Goal: Information Seeking & Learning: Compare options

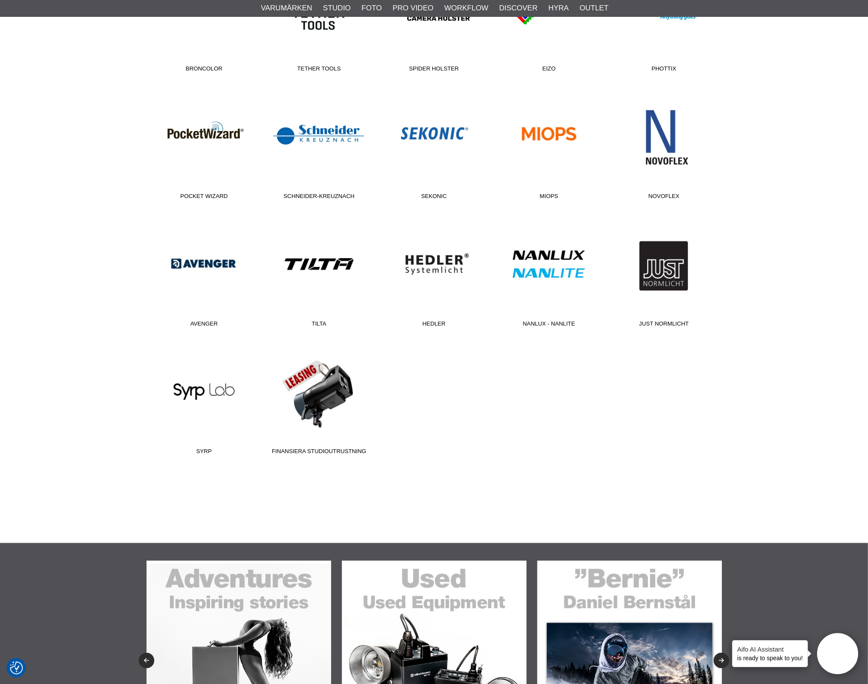
scroll to position [318, 0]
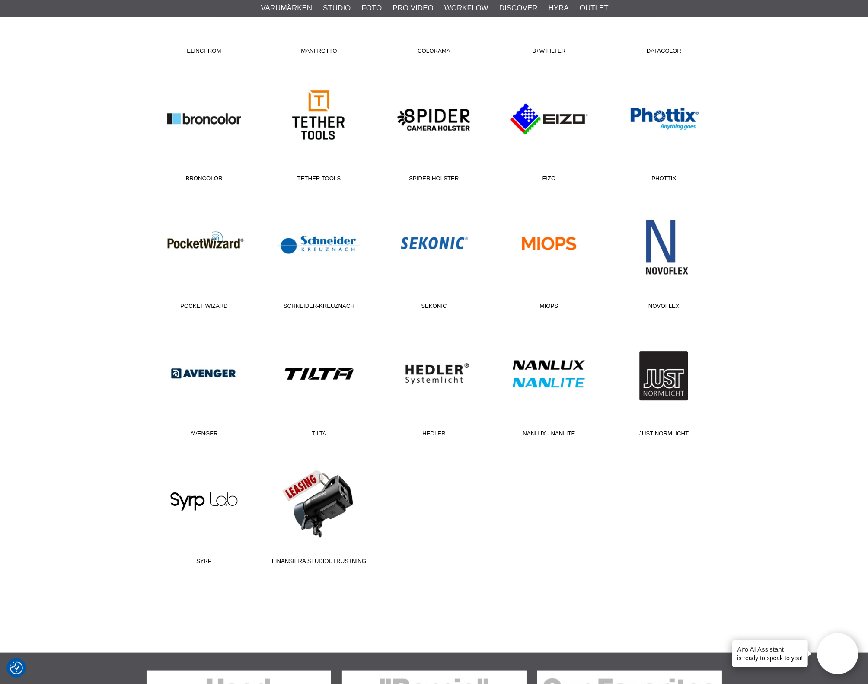
click at [221, 495] on link "Syrp" at bounding box center [204, 510] width 115 height 117
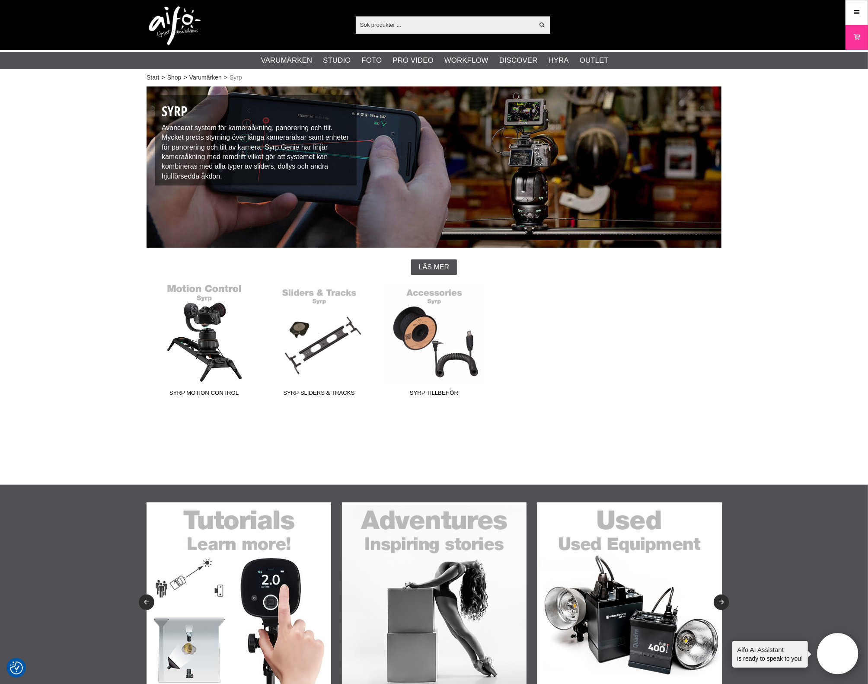
click at [198, 356] on link "Syrp Motion Control" at bounding box center [204, 342] width 115 height 117
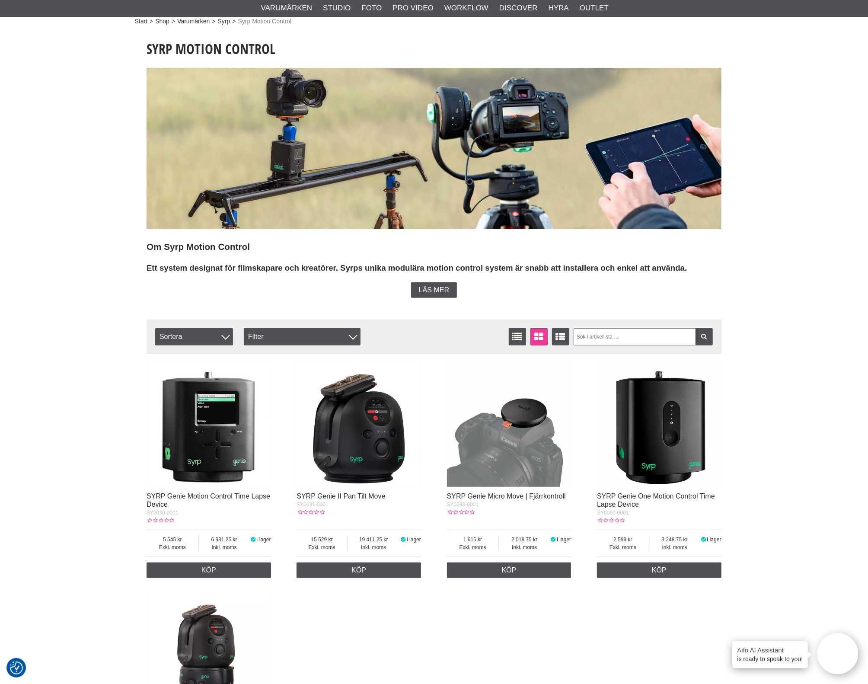
scroll to position [216, 0]
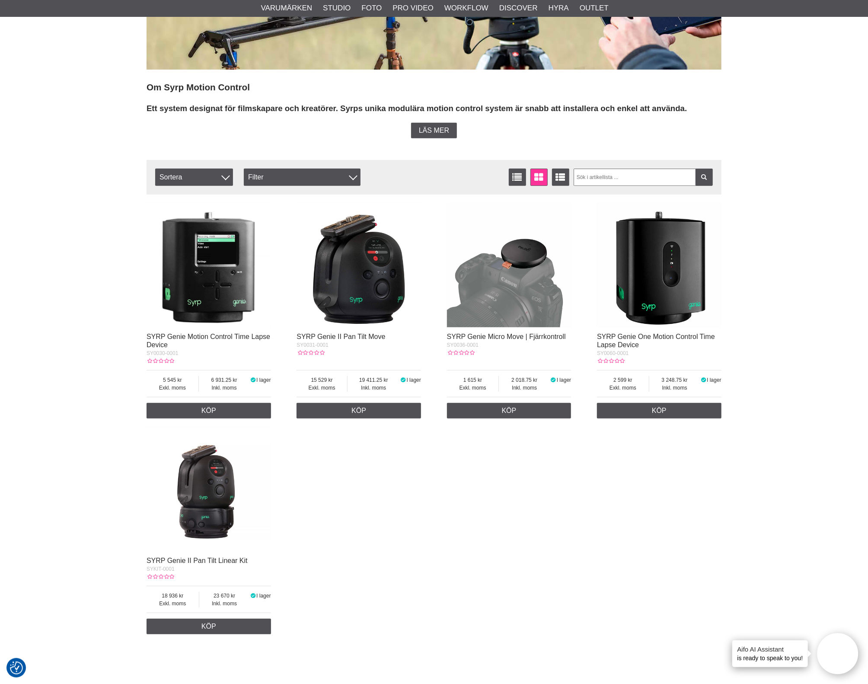
click at [243, 257] on img at bounding box center [209, 265] width 125 height 125
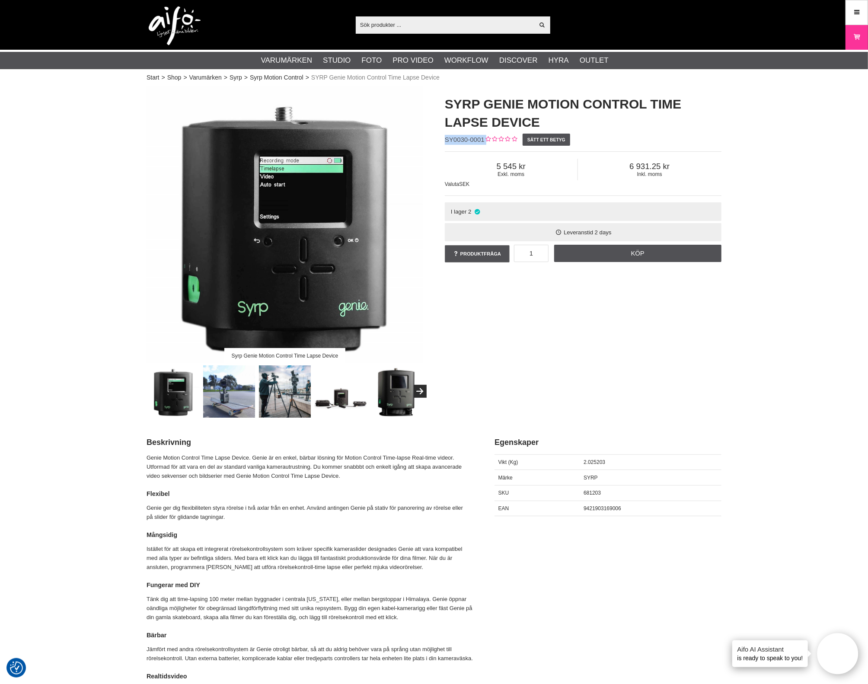
drag, startPoint x: 484, startPoint y: 142, endPoint x: 443, endPoint y: 139, distance: 41.2
click at [443, 139] on div "SYRP Genie Motion Control Time Lapse Device SY0030-0001 Sätt ett betyg Exkl. mo…" at bounding box center [583, 179] width 298 height 186
copy div "SY0030-0001"
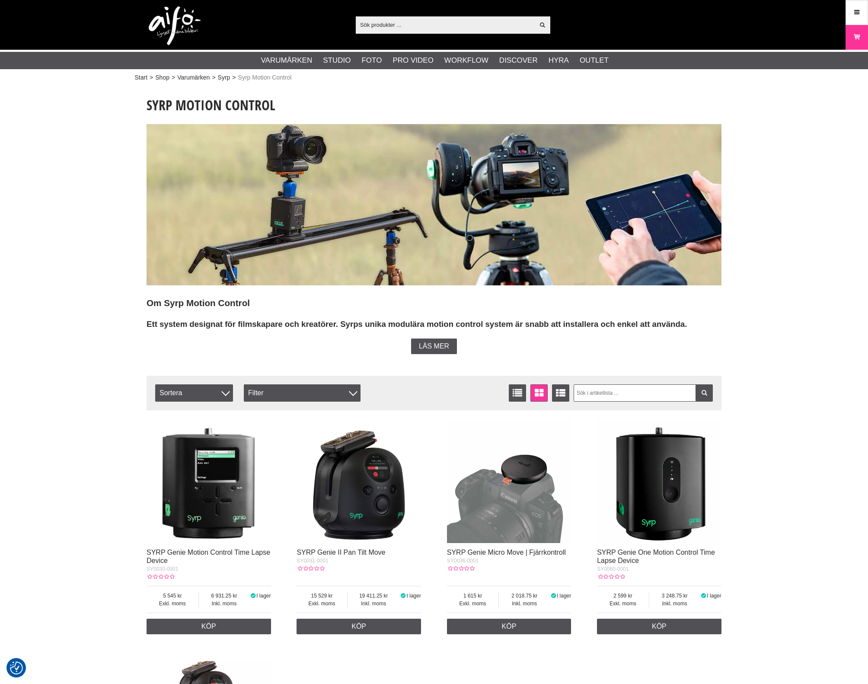
scroll to position [216, 0]
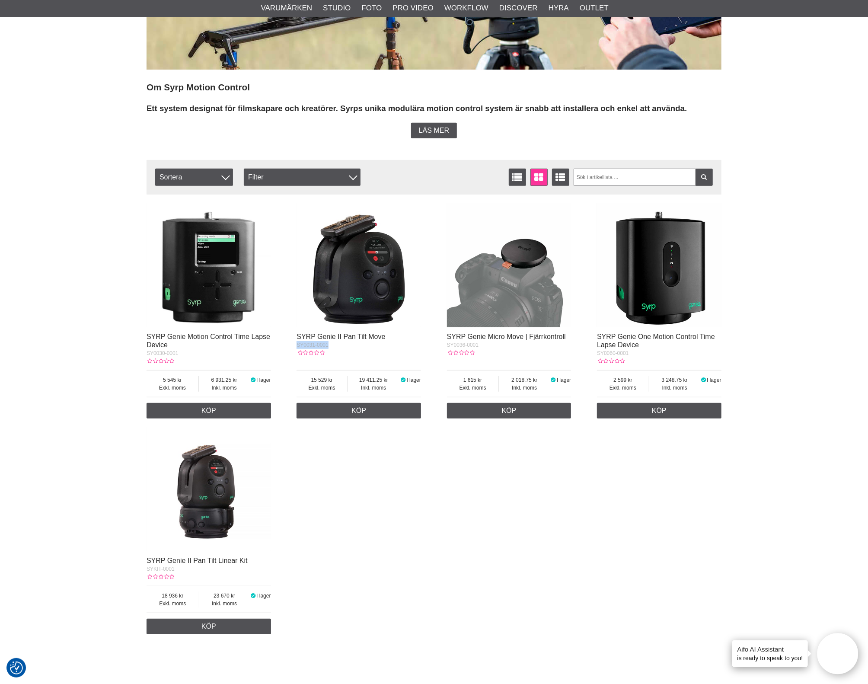
drag, startPoint x: 310, startPoint y: 345, endPoint x: 296, endPoint y: 348, distance: 14.9
click at [296, 348] on div "SYRP Genie Motion Control Time Lapse Device SY0030-0001 Exkl. moms 5 545 Inkl. …" at bounding box center [434, 419] width 575 height 440
copy span "SY0031-0001"
drag, startPoint x: 467, startPoint y: 345, endPoint x: 443, endPoint y: 346, distance: 24.2
click at [443, 346] on div "SYRP Genie Motion Control Time Lapse Device SY0030-0001 Exkl. moms 5 545 Inkl. …" at bounding box center [434, 419] width 575 height 440
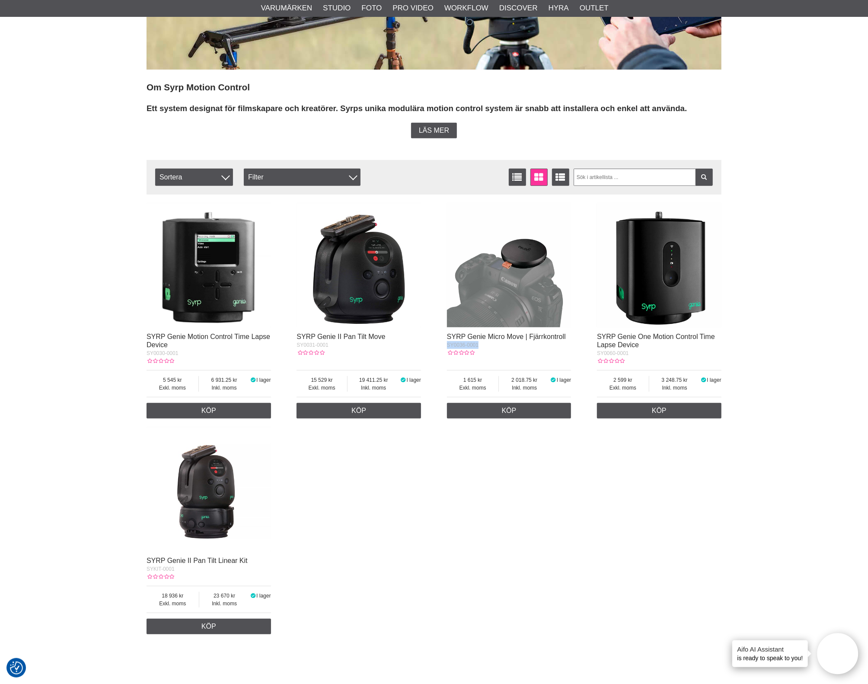
copy span "SY0036-0001"
drag, startPoint x: 634, startPoint y: 355, endPoint x: 596, endPoint y: 355, distance: 38.1
click at [596, 355] on div "SYRP Genie Motion Control Time Lapse Device SY0030-0001 Exkl. moms 5 545 Inkl. …" at bounding box center [434, 419] width 575 height 440
copy span "SY0060-0001"
drag, startPoint x: 183, startPoint y: 574, endPoint x: 131, endPoint y: 570, distance: 52.5
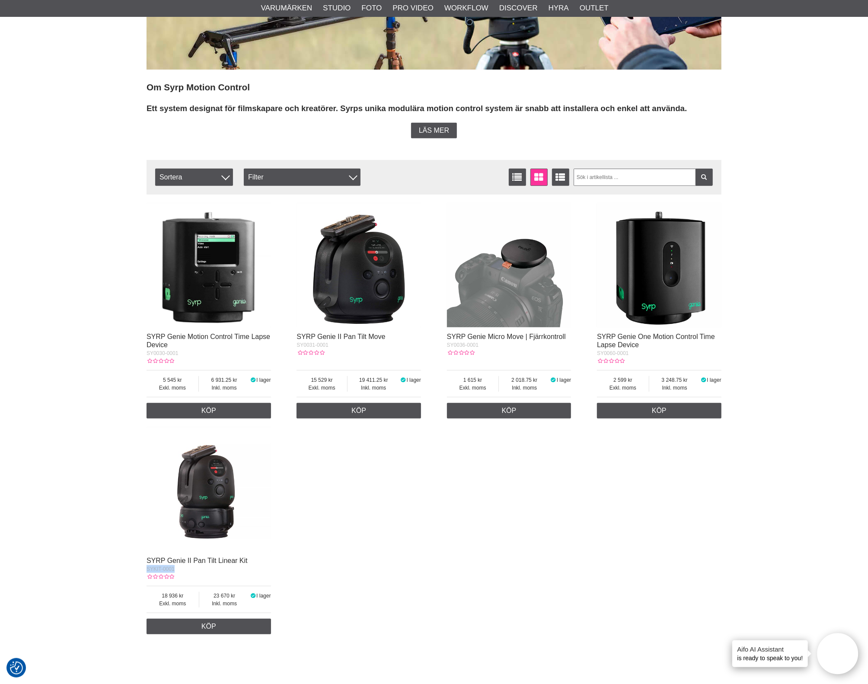
click at [131, 570] on div "Start > Shop > Varumärken > Syrp > Syrp Motion Control Syrp Motion Control Om S…" at bounding box center [434, 285] width 868 height 835
copy span "SYKIT-0001"
click at [626, 492] on div "SYRP Genie Motion Control Time Lapse Device SY0030-0001 Exkl. moms 5 545 Inkl. …" at bounding box center [434, 419] width 575 height 440
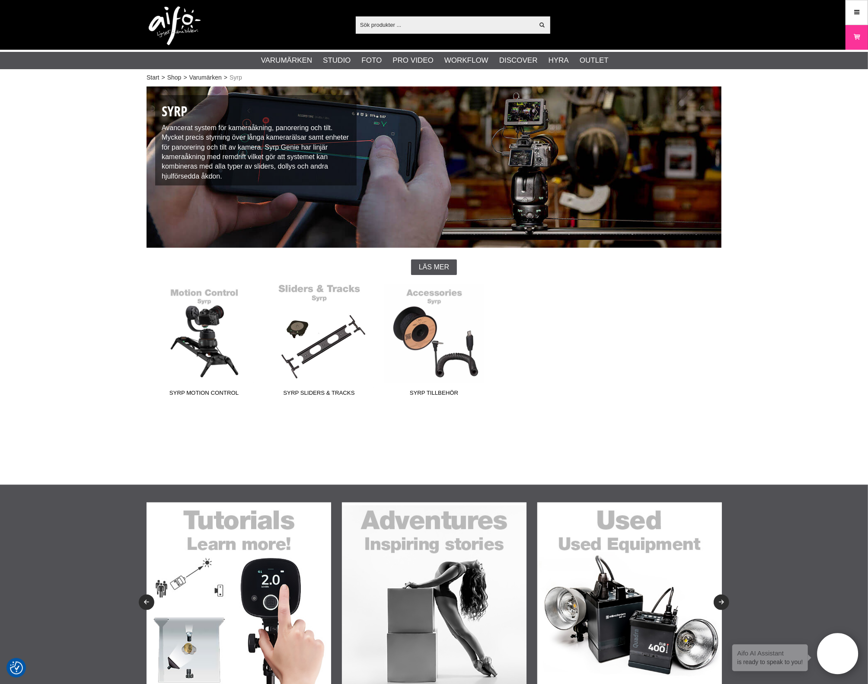
click at [322, 360] on link "Syrp Sliders & Tracks" at bounding box center [319, 342] width 115 height 117
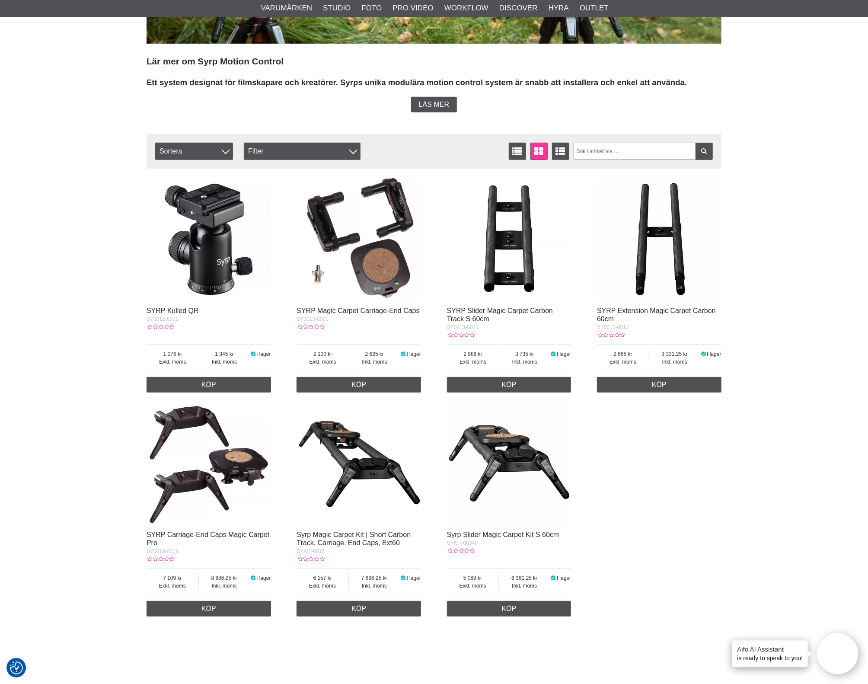
scroll to position [270, 0]
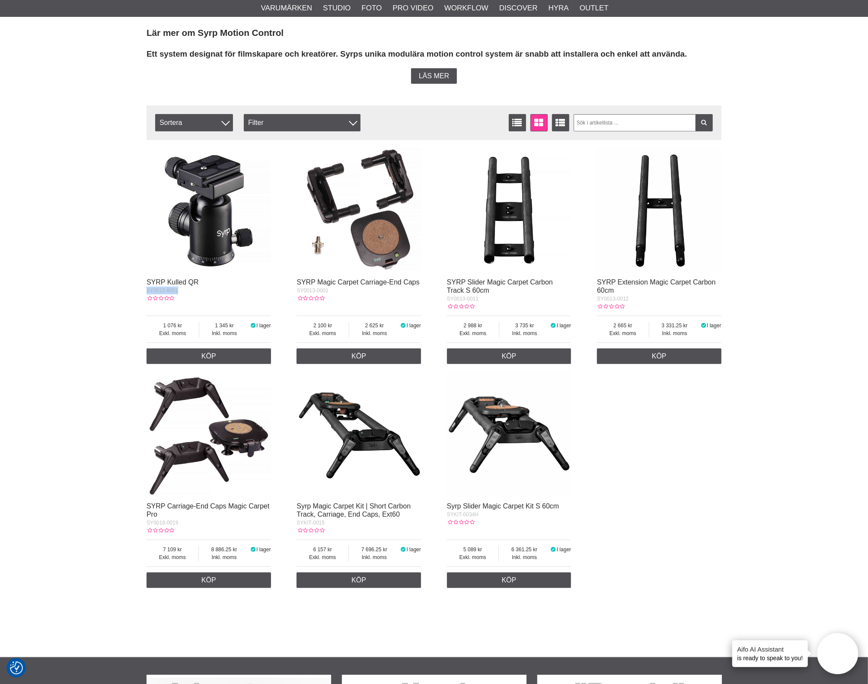
drag, startPoint x: 185, startPoint y: 292, endPoint x: 139, endPoint y: 291, distance: 45.8
click at [139, 291] on div "Start > Shop > Varumärken > Syrp > Syrp Sliders & Tracks Syrp Slider med tillbe…" at bounding box center [434, 236] width 868 height 844
copy span "SY0012-8001"
drag, startPoint x: 343, startPoint y: 294, endPoint x: 295, endPoint y: 289, distance: 48.2
click at [295, 289] on div "SYRP Kulled QR SY0012-8001 Exkl. moms 1 076 Inkl. moms 1 345 I lager 1 Köp SYRP…" at bounding box center [434, 368] width 575 height 448
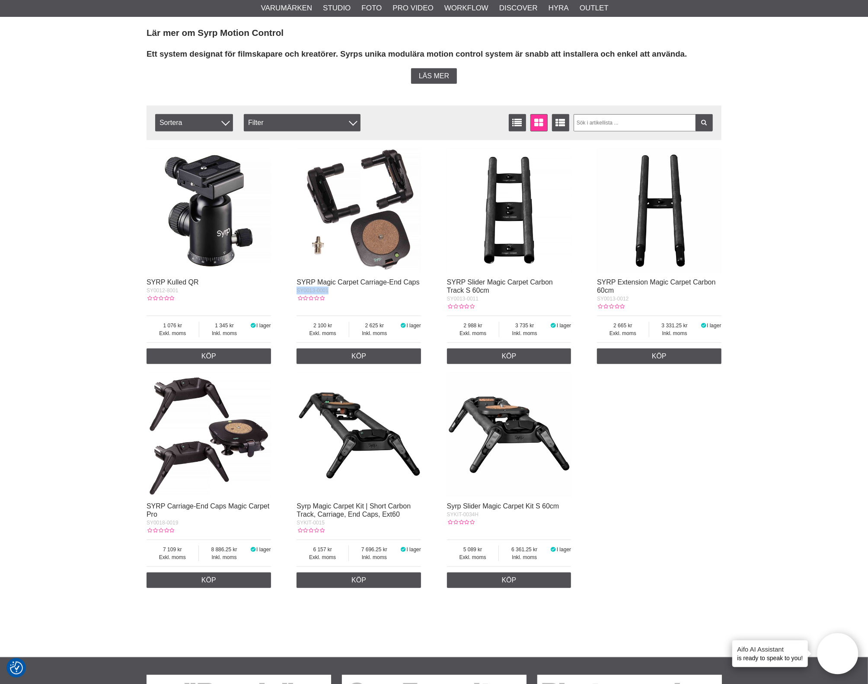
copy span "SY0013-0001"
drag, startPoint x: 484, startPoint y: 301, endPoint x: 441, endPoint y: 302, distance: 42.8
click at [441, 302] on div "SYRP Kulled QR SY0012-8001 Exkl. moms 1 076 Inkl. moms 1 345 I lager 1 Köp SYRP…" at bounding box center [434, 368] width 575 height 448
copy span "SY0013-0011"
drag, startPoint x: 640, startPoint y: 302, endPoint x: 589, endPoint y: 301, distance: 51.0
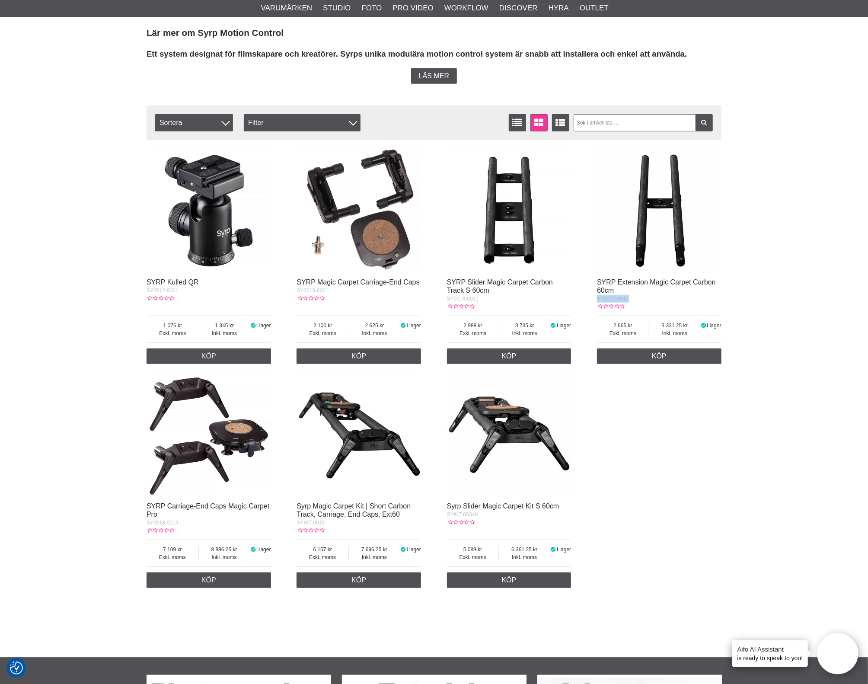
click at [589, 301] on div "SYRP Kulled QR SY0012-8001 Exkl. moms 1 076 Inkl. moms 1 345 I lager 1 Köp SYRP…" at bounding box center [434, 368] width 575 height 448
copy span "SY0013-0012"
click at [744, 414] on div "Start > Shop > Varumärken > Syrp > Syrp Sliders & Tracks Syrp Slider med tillbe…" at bounding box center [434, 236] width 868 height 844
drag, startPoint x: 186, startPoint y: 527, endPoint x: 143, endPoint y: 530, distance: 43.4
click at [143, 530] on section "Syrp Slider med tillbehör Lär mer om Syrp Motion Control Ett system designat fö…" at bounding box center [434, 204] width 588 height 776
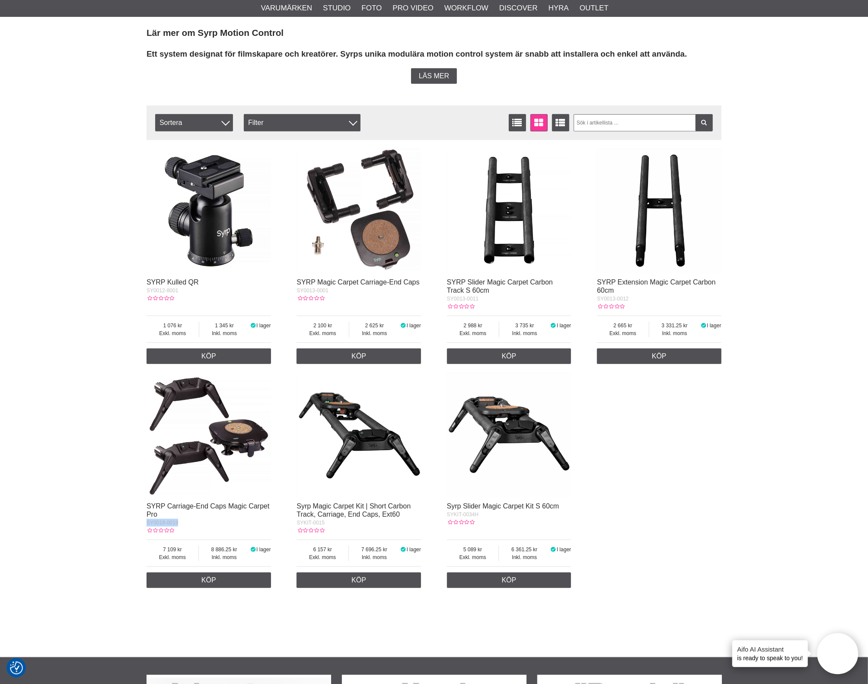
copy span "SY0018-0019"
drag, startPoint x: 305, startPoint y: 530, endPoint x: 289, endPoint y: 530, distance: 15.6
click at [289, 530] on div "SYRP Kulled QR SY0012-8001 Exkl. moms 1 076 Inkl. moms 1 345 I lager 1 Köp SYRP…" at bounding box center [434, 368] width 575 height 448
copy span "SYKIT-0015"
drag, startPoint x: 432, startPoint y: 519, endPoint x: 497, endPoint y: 524, distance: 65.0
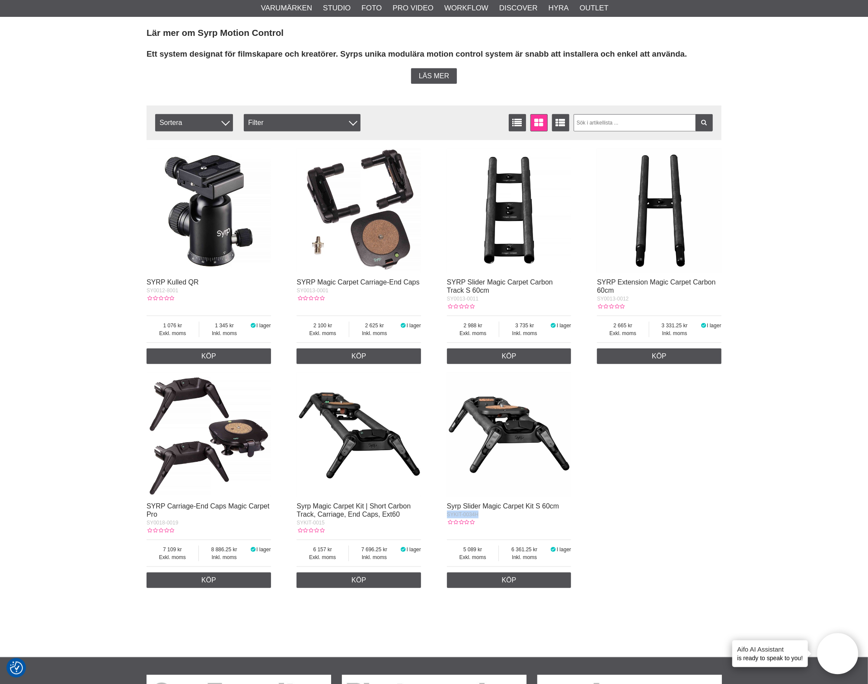
click at [441, 519] on div "SYRP Kulled QR SY0012-8001 Exkl. moms 1 076 Inkl. moms 1 345 I lager 1 Köp SYRP…" at bounding box center [434, 368] width 575 height 448
copy span "SYKIT-0034H"
click at [821, 459] on div "Start > Shop > Varumärken > Syrp > Syrp Sliders & Tracks Syrp Slider med tillbe…" at bounding box center [434, 236] width 868 height 844
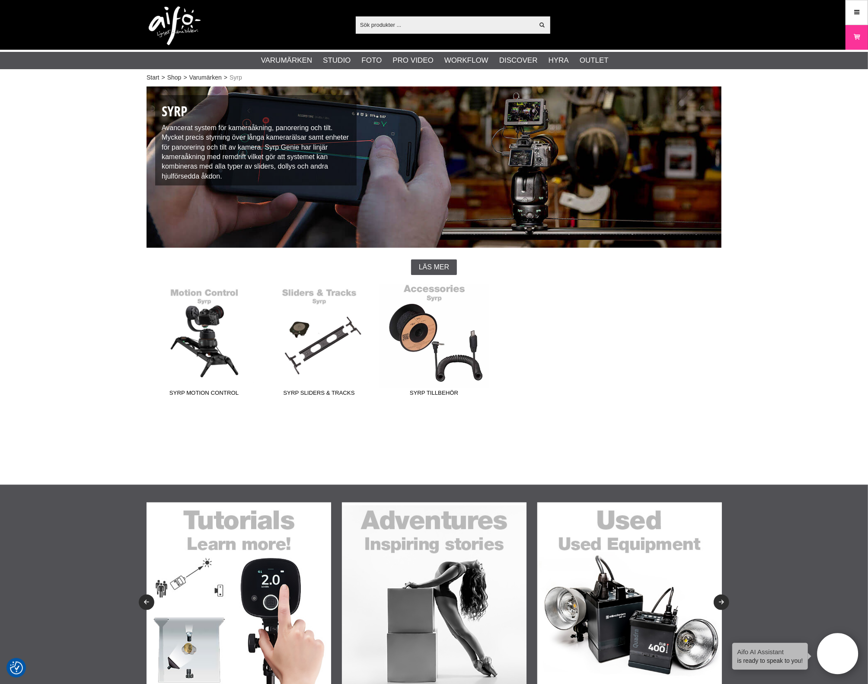
click at [485, 327] on link "Syrp Tillbehör" at bounding box center [434, 342] width 115 height 117
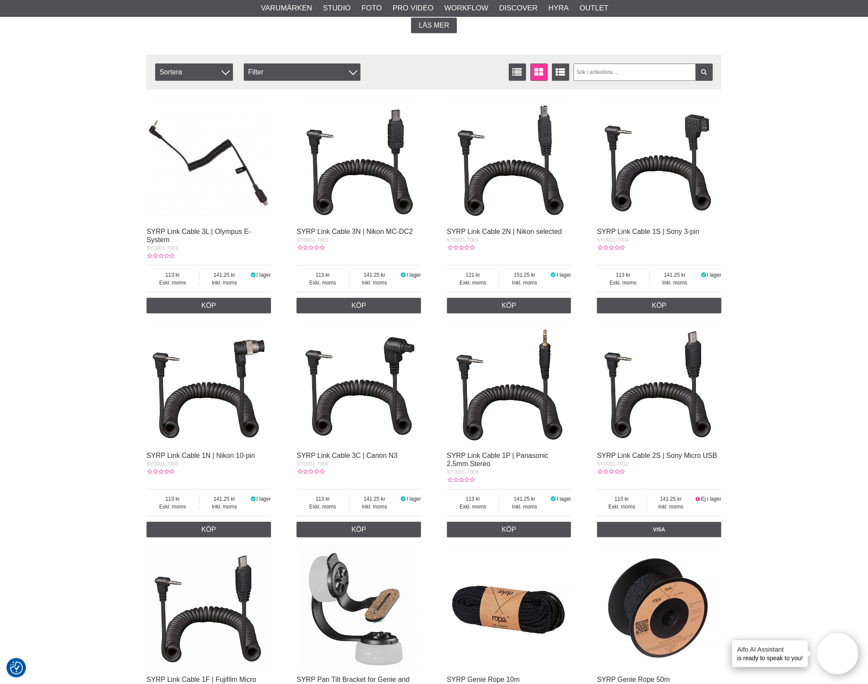
scroll to position [216, 0]
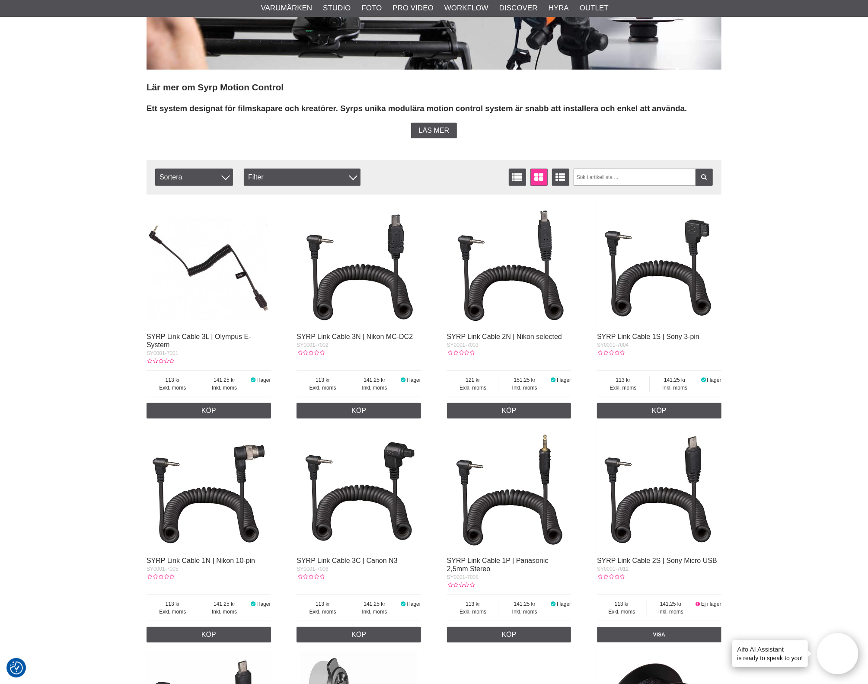
click at [755, 228] on div "Start > Shop > Varumärken > Syrp > Syrp Tillbehör Syrp Tillbehör Lär mer om Syr…" at bounding box center [434, 509] width 868 height 1283
drag, startPoint x: 189, startPoint y: 352, endPoint x: 141, endPoint y: 355, distance: 48.1
click at [141, 355] on section "Syrp Tillbehör Lär mer om Syrp Motion Control Ett system designat för filmskapa…" at bounding box center [434, 479] width 588 height 1216
copy span "SY0001-7001"
drag, startPoint x: 300, startPoint y: 342, endPoint x: 288, endPoint y: 342, distance: 12.5
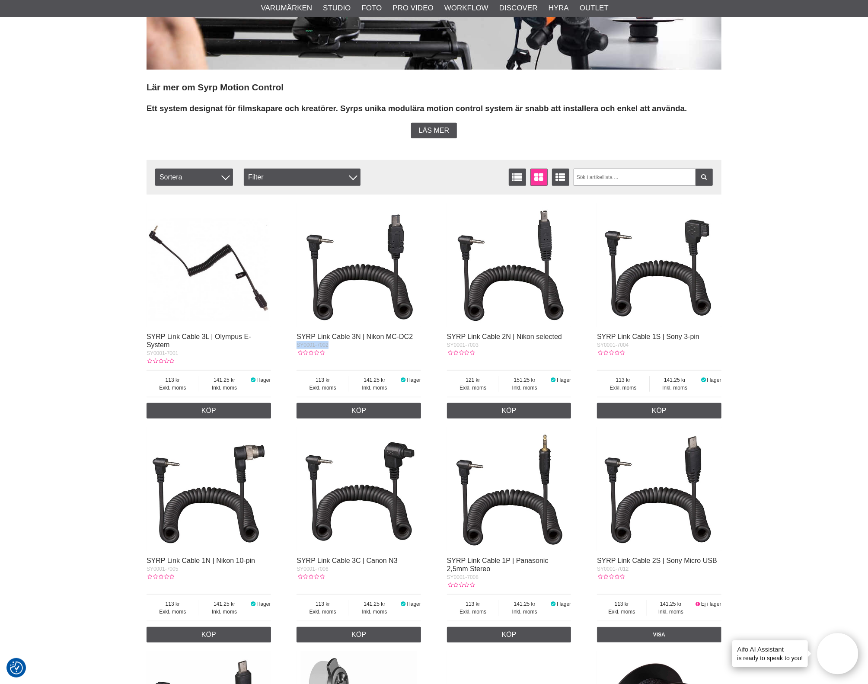
click at [288, 342] on div "SYRP Link Cable 3L | Olympus E-System SY0001-7001 Exkl. moms 113 Inkl. moms 141…" at bounding box center [434, 643] width 575 height 888
copy span "SY0001-7002"
drag, startPoint x: 496, startPoint y: 349, endPoint x: 437, endPoint y: 344, distance: 59.0
click at [437, 344] on div "SYRP Link Cable 3L | Olympus E-System SY0001-7001 Exkl. moms 113 Inkl. moms 141…" at bounding box center [434, 643] width 575 height 888
copy span "SY0001-7003"
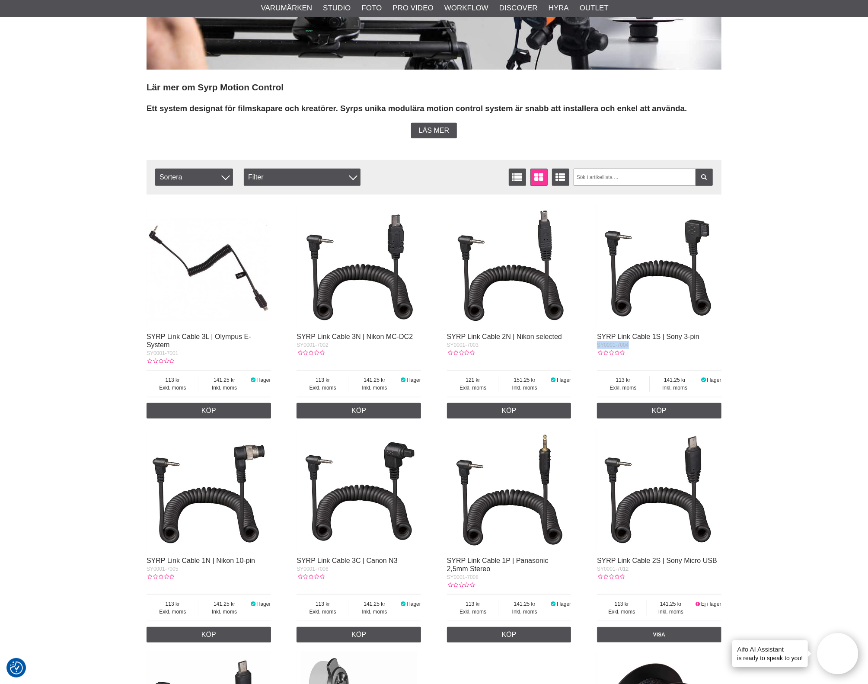
drag, startPoint x: 646, startPoint y: 347, endPoint x: 588, endPoint y: 344, distance: 58.5
click at [588, 344] on div "SYRP Link Cable 3L | Olympus E-System SY0001-7001 Exkl. moms 113 Inkl. moms 141…" at bounding box center [434, 643] width 575 height 888
copy span "SY0001-7004"
drag, startPoint x: 192, startPoint y: 573, endPoint x: 97, endPoint y: 569, distance: 94.8
click at [97, 569] on div "Start > Shop > Varumärken > Syrp > Syrp Tillbehör Syrp Tillbehör Lär mer om Syr…" at bounding box center [434, 509] width 868 height 1283
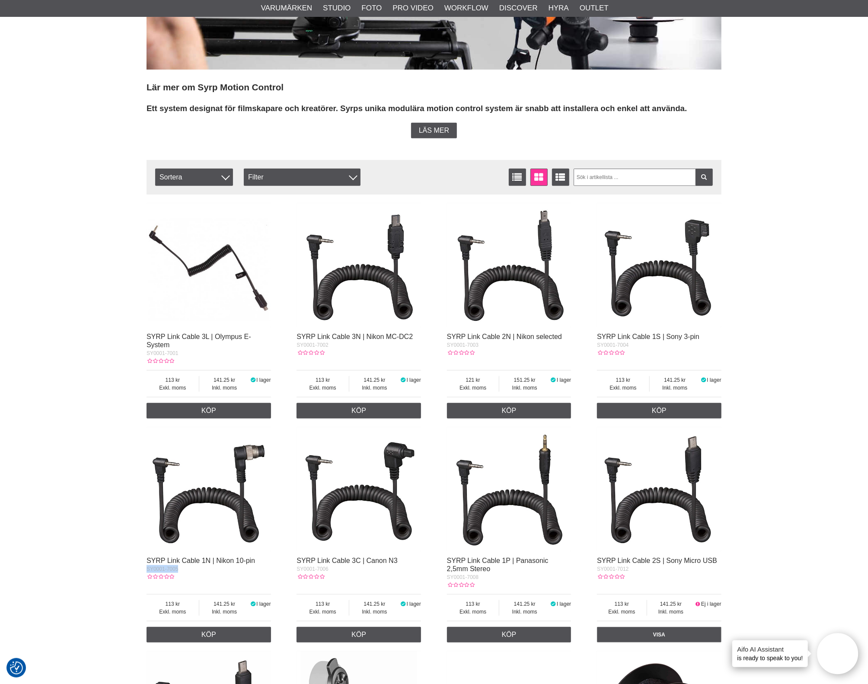
copy span "SY0001-7005"
drag, startPoint x: 346, startPoint y: 576, endPoint x: 289, endPoint y: 572, distance: 57.2
click at [289, 572] on div "SYRP Link Cable 3L | Olympus E-System SY0001-7001 Exkl. moms 113 Inkl. moms 141…" at bounding box center [434, 643] width 575 height 888
copy span "SY0001-7006"
drag, startPoint x: 461, startPoint y: 582, endPoint x: 444, endPoint y: 581, distance: 16.9
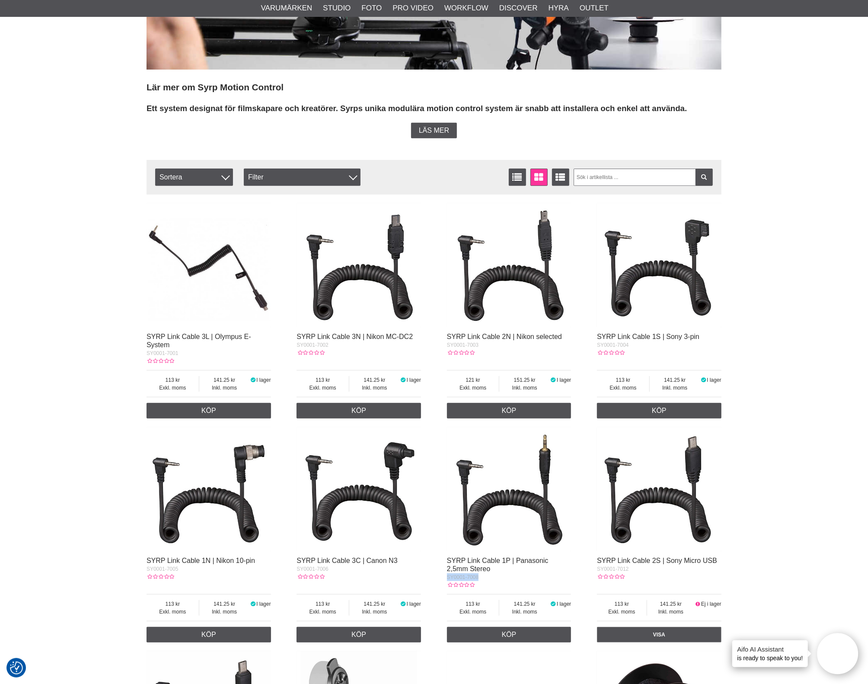
click at [444, 581] on div "SYRP Link Cable 3L | Olympus E-System SY0001-7001 Exkl. moms 113 Inkl. moms 141…" at bounding box center [434, 643] width 575 height 888
copy span "SY0001-7008"
drag, startPoint x: 637, startPoint y: 573, endPoint x: 590, endPoint y: 573, distance: 47.1
click at [590, 573] on div "SYRP Link Cable 3L | Olympus E-System SY0001-7001 Exkl. moms 113 Inkl. moms 141…" at bounding box center [434, 643] width 575 height 888
copy span "SY0001-7012"
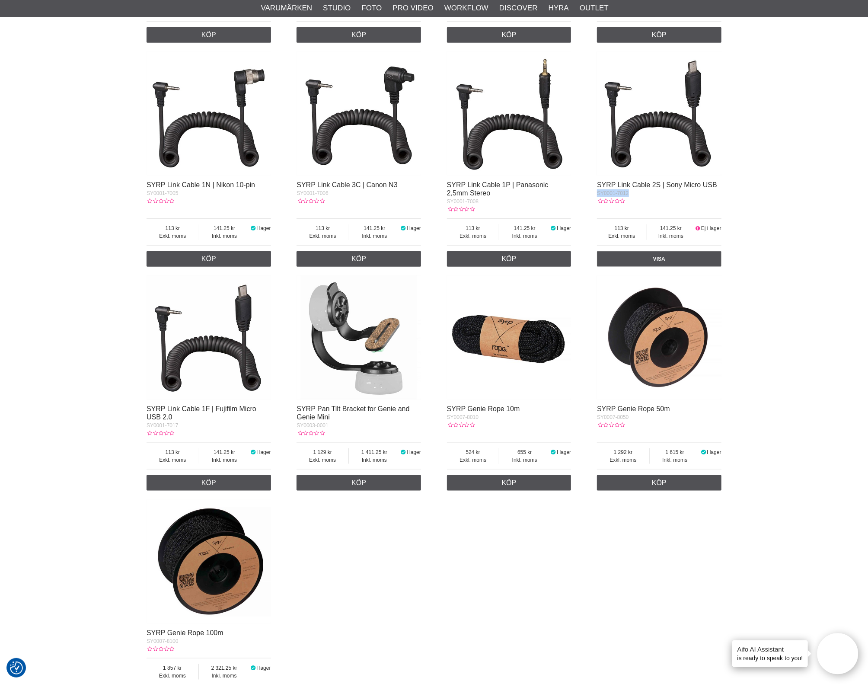
scroll to position [595, 0]
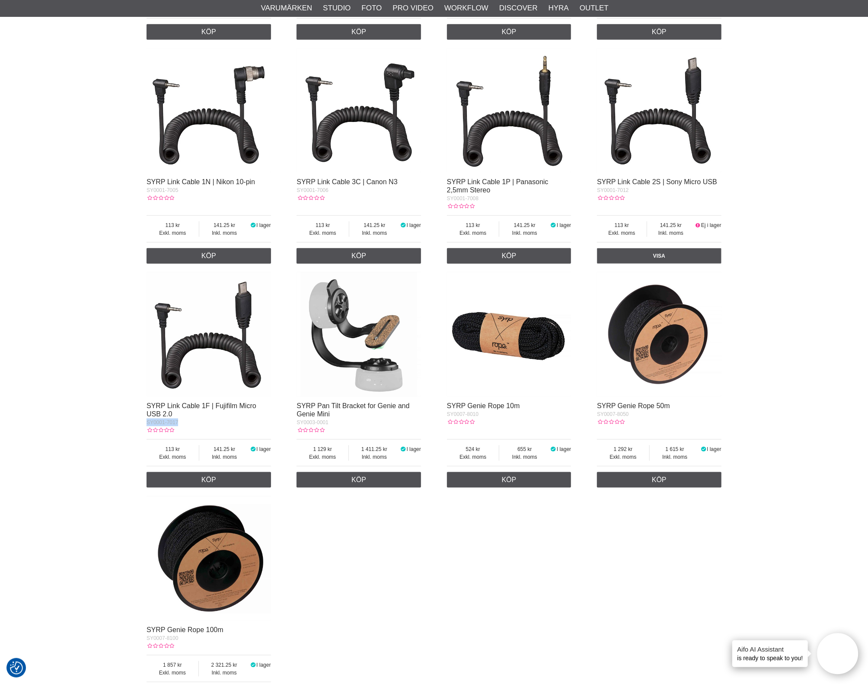
drag, startPoint x: 200, startPoint y: 434, endPoint x: 147, endPoint y: 430, distance: 53.4
click at [147, 426] on div "SY0001-7017" at bounding box center [209, 423] width 125 height 8
copy span "SY0001-7017"
drag, startPoint x: 319, startPoint y: 432, endPoint x: 288, endPoint y: 432, distance: 30.3
click at [288, 432] on div "SYRP Link Cable 3L | Olympus E-System SY0001-7001 Exkl. moms 113 Inkl. moms 141…" at bounding box center [434, 264] width 575 height 888
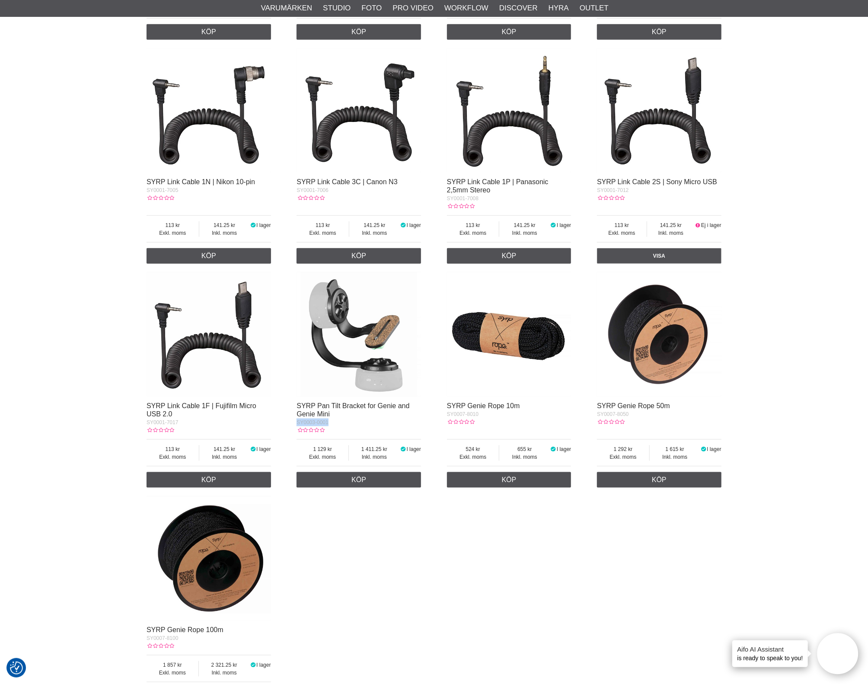
copy span "SY0003-0001"
drag, startPoint x: 499, startPoint y: 421, endPoint x: 445, endPoint y: 422, distance: 54.9
click at [445, 422] on div "SYRP Link Cable 3L | Olympus E-System SY0001-7001 Exkl. moms 113 Inkl. moms 141…" at bounding box center [434, 264] width 575 height 888
drag, startPoint x: 642, startPoint y: 425, endPoint x: 595, endPoint y: 421, distance: 46.8
click at [595, 421] on div "SYRP Link Cable 3L | Olympus E-System SY0001-7001 Exkl. moms 113 Inkl. moms 141…" at bounding box center [434, 264] width 575 height 888
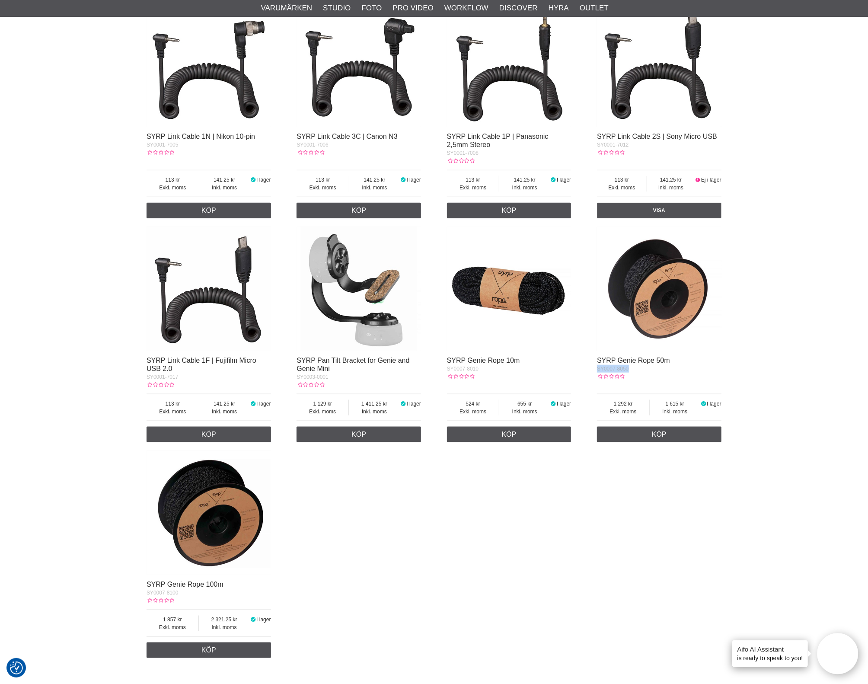
scroll to position [702, 0]
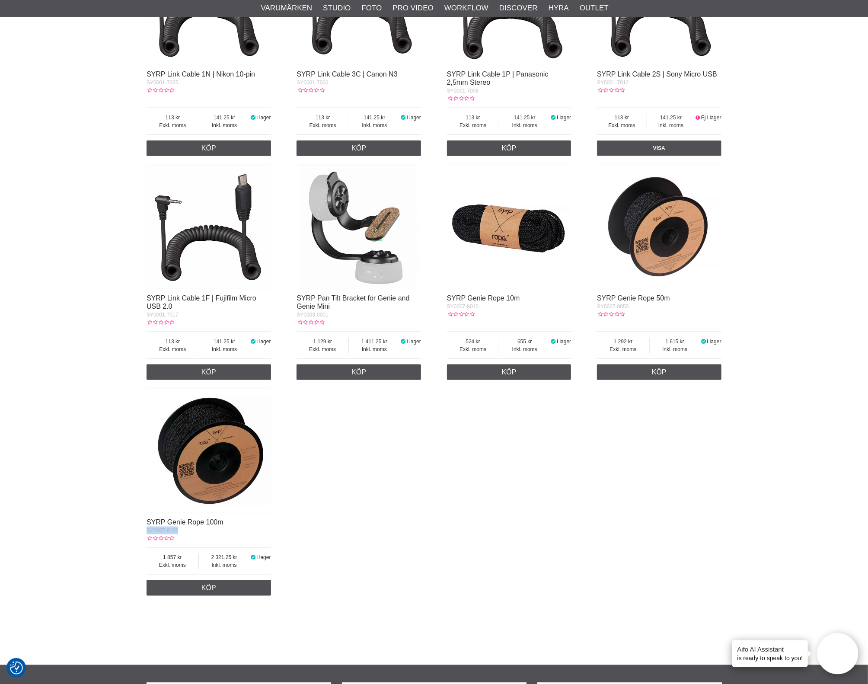
drag, startPoint x: 182, startPoint y: 539, endPoint x: 147, endPoint y: 538, distance: 35.5
click at [147, 534] on div "SY0007-8100" at bounding box center [209, 531] width 125 height 8
click at [668, 454] on div "SYRP Link Cable 3L | Olympus E-System SY0001-7001 Exkl. moms 113 Inkl. moms 141…" at bounding box center [434, 156] width 575 height 888
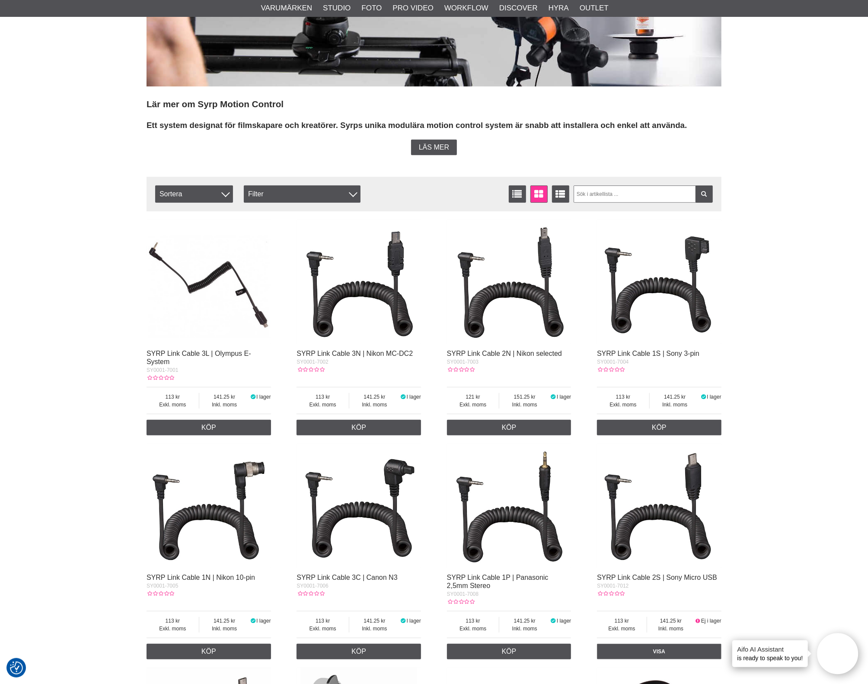
scroll to position [0, 0]
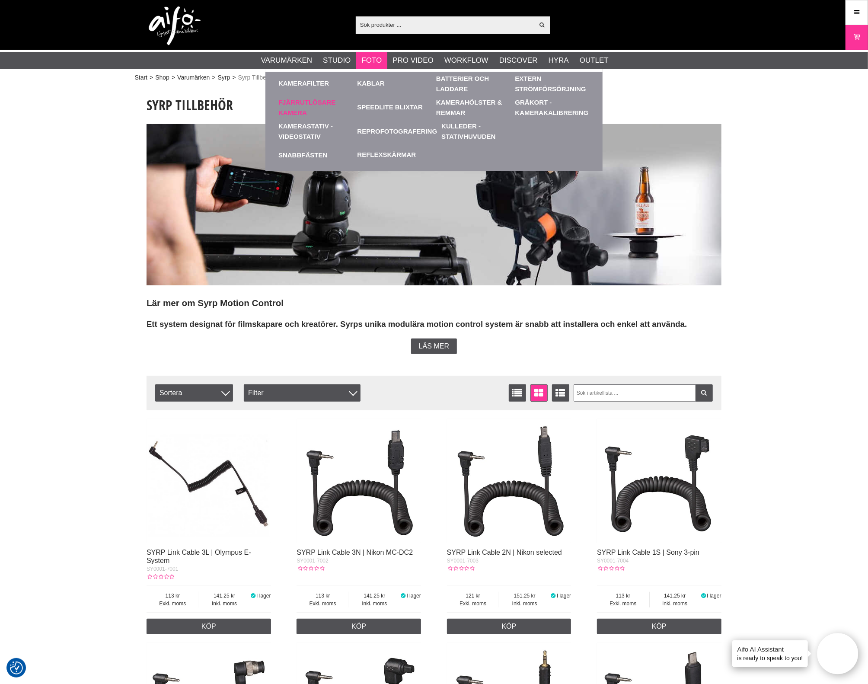
click at [294, 104] on link "Fjärrutlösare Kamera" at bounding box center [315, 108] width 75 height 24
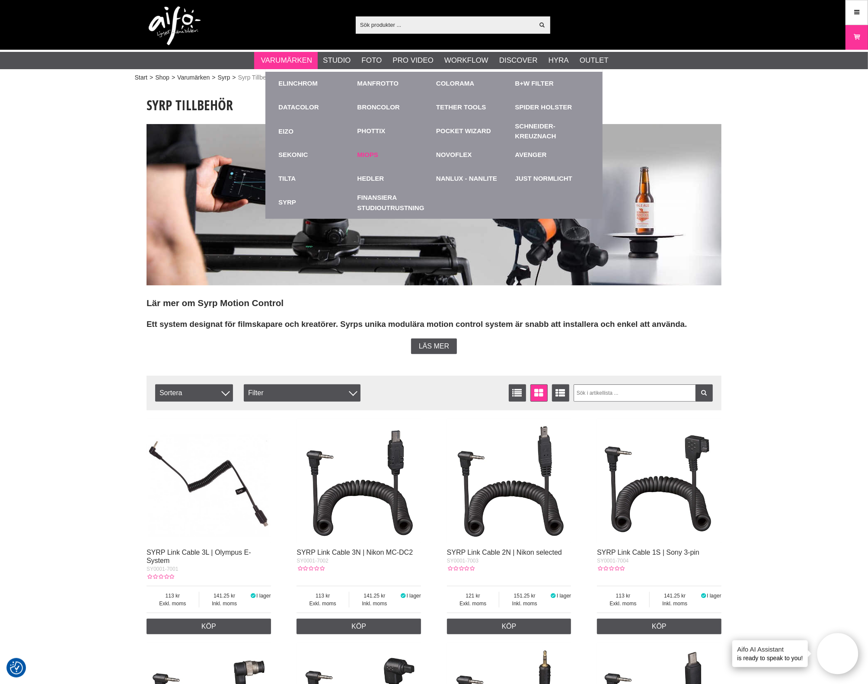
click at [370, 150] on link "Miops" at bounding box center [368, 155] width 21 height 10
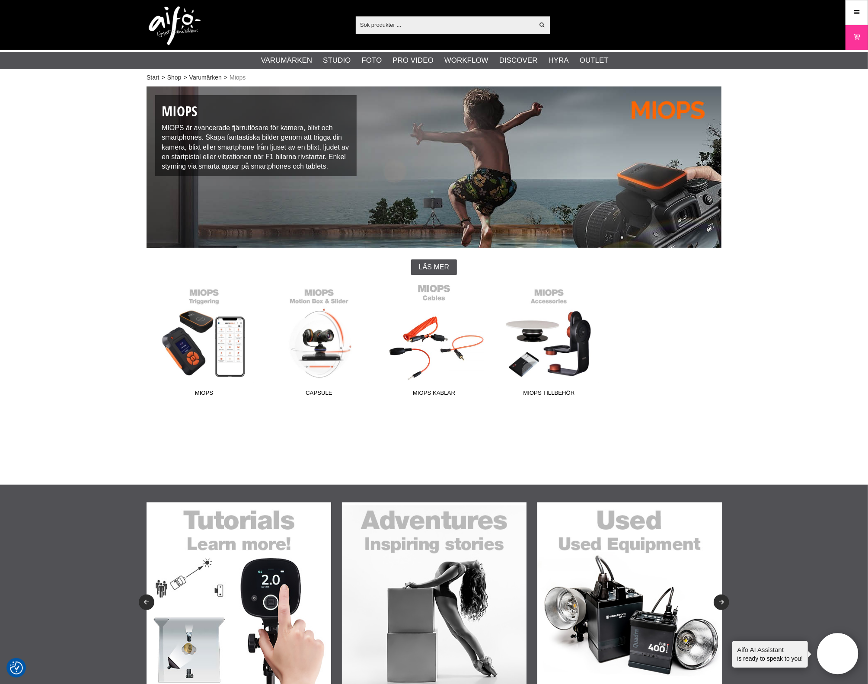
click at [421, 371] on link "MIOPS Kablar" at bounding box center [434, 342] width 115 height 117
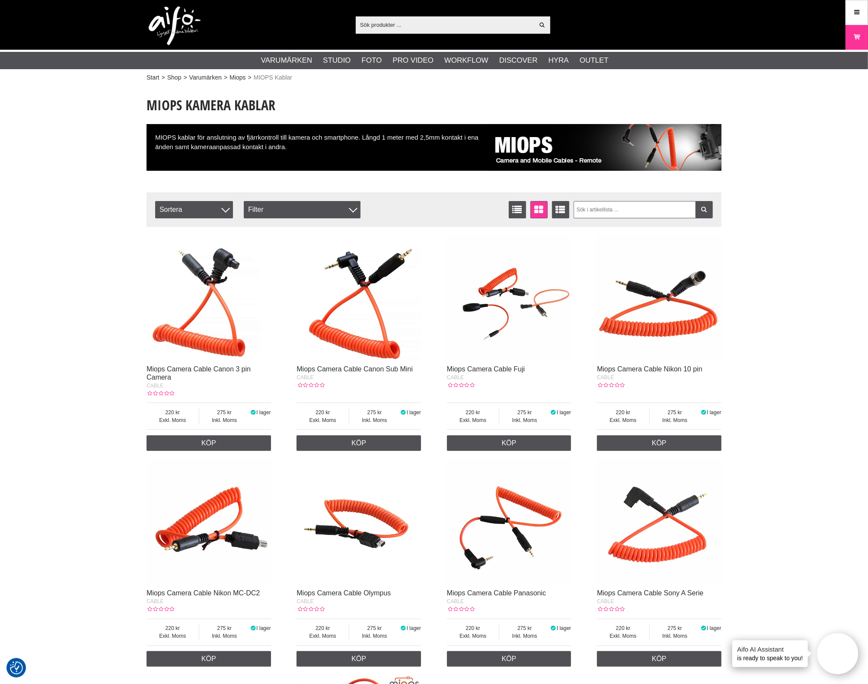
click at [809, 170] on div "Start > Shop > Varumärken > Miops > MIOPS Kablar MIOPS Kamera Kablar MIOPS kabl…" at bounding box center [434, 518] width 868 height 868
drag, startPoint x: 726, startPoint y: 255, endPoint x: 726, endPoint y: 250, distance: 4.8
click at [726, 255] on section "MIOPS Kamera Kablar MIOPS kablar för anslutning av fjärrkontroll till kamera oc…" at bounding box center [434, 486] width 588 height 800
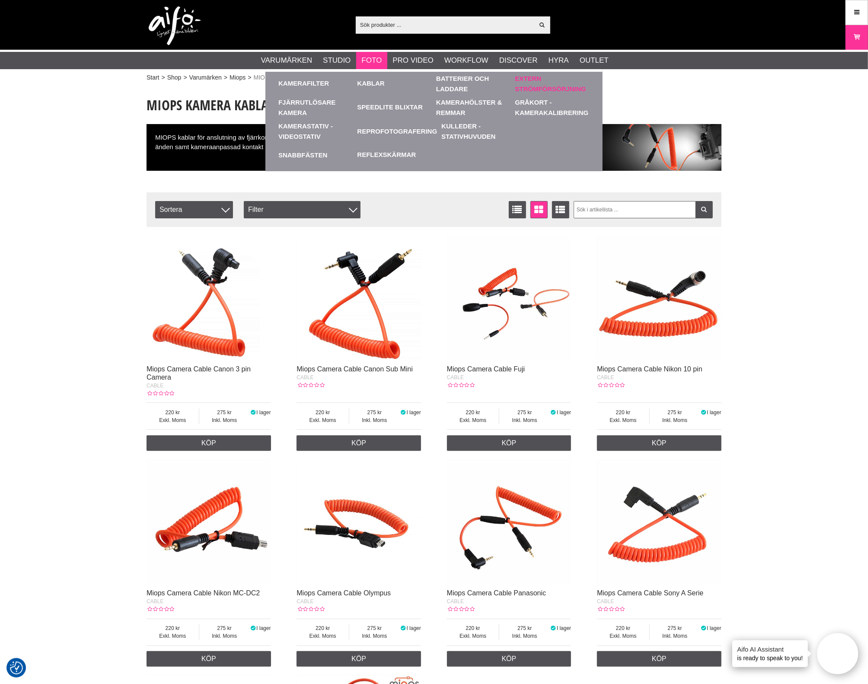
click at [534, 86] on link "Extern Strömförsörjning" at bounding box center [552, 84] width 75 height 24
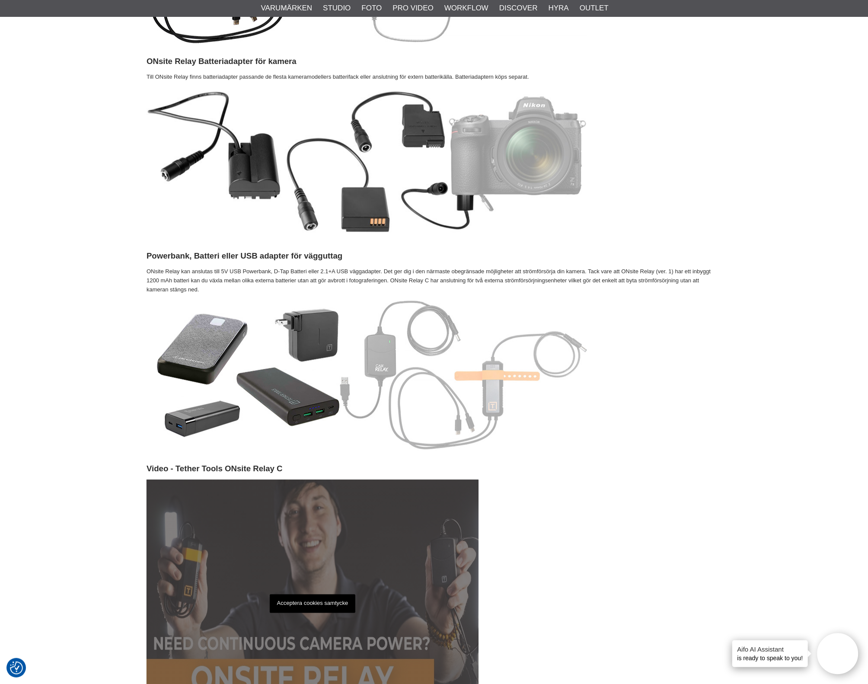
scroll to position [649, 0]
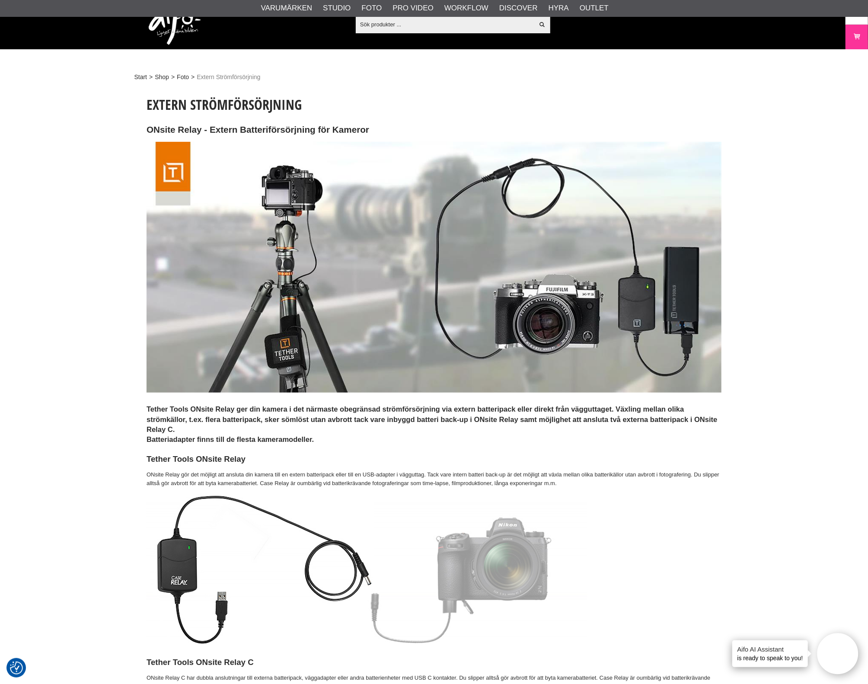
scroll to position [0, 0]
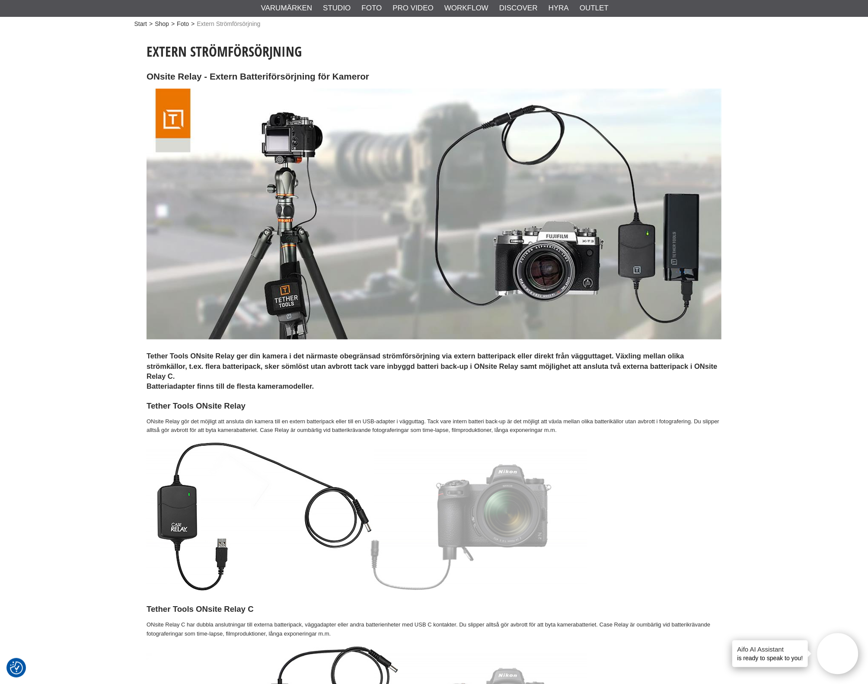
scroll to position [290, 0]
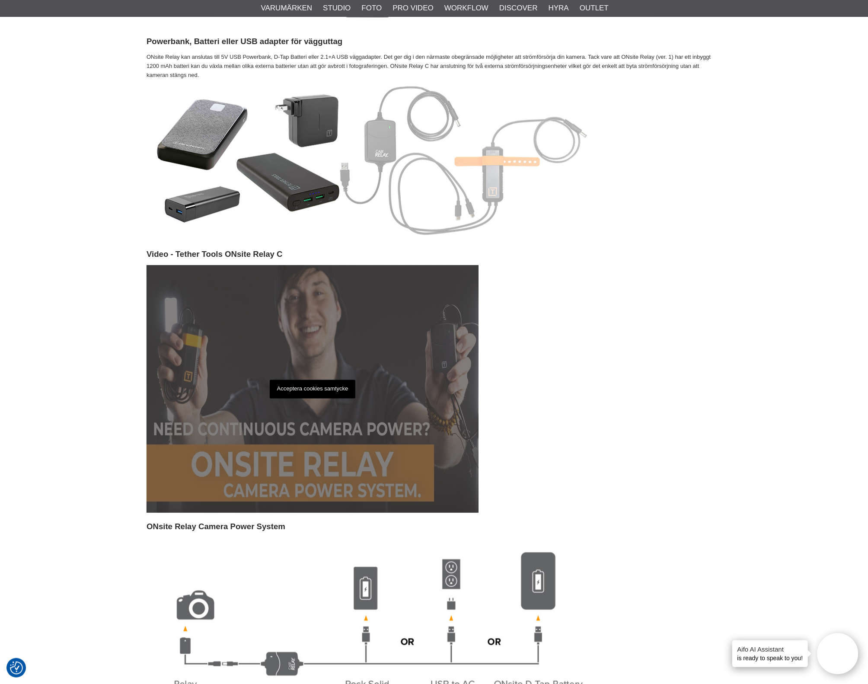
scroll to position [1027, 0]
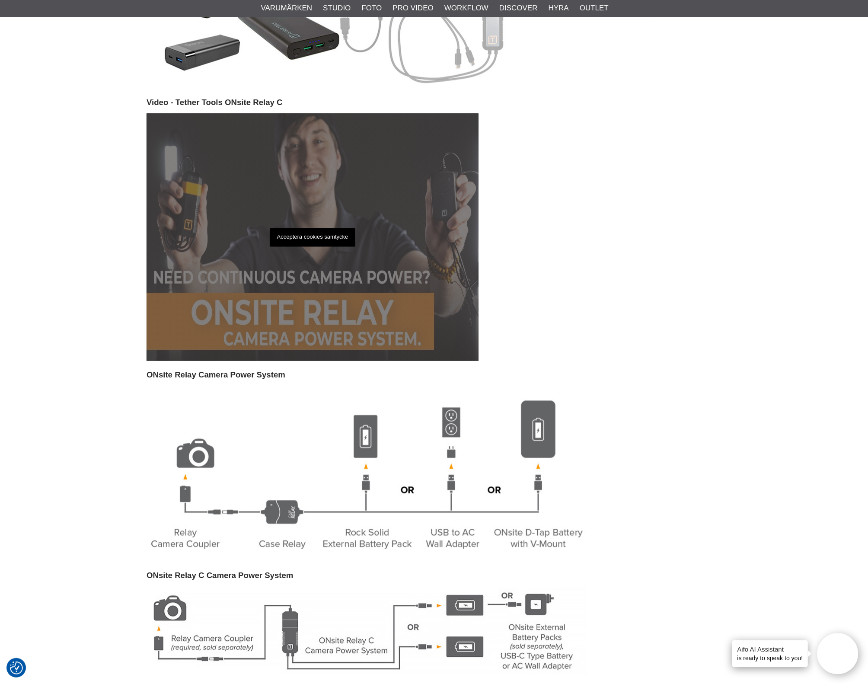
scroll to position [1027, 0]
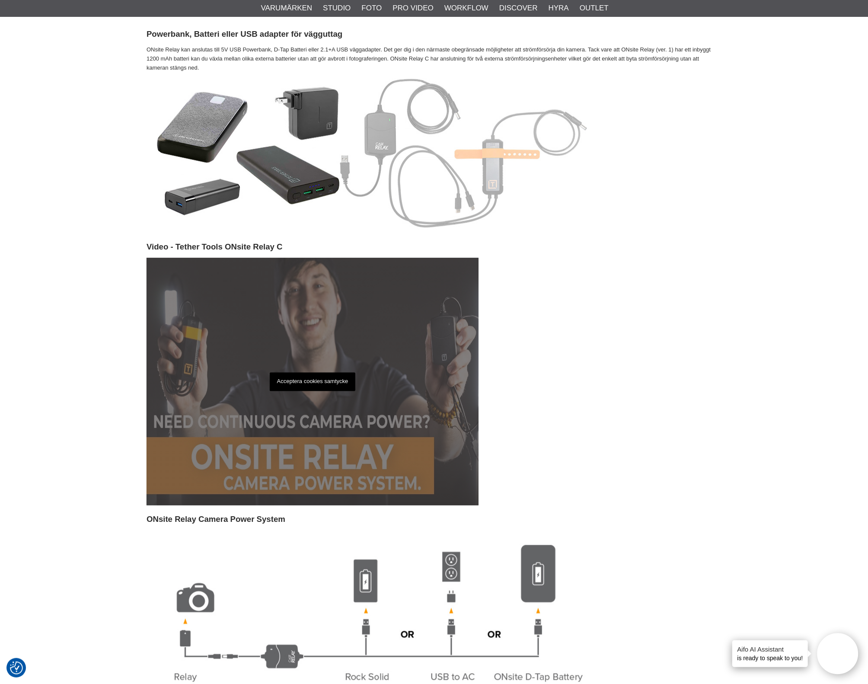
click at [673, 245] on h3 "Video - Tether Tools ONsite Relay C" at bounding box center [434, 246] width 575 height 11
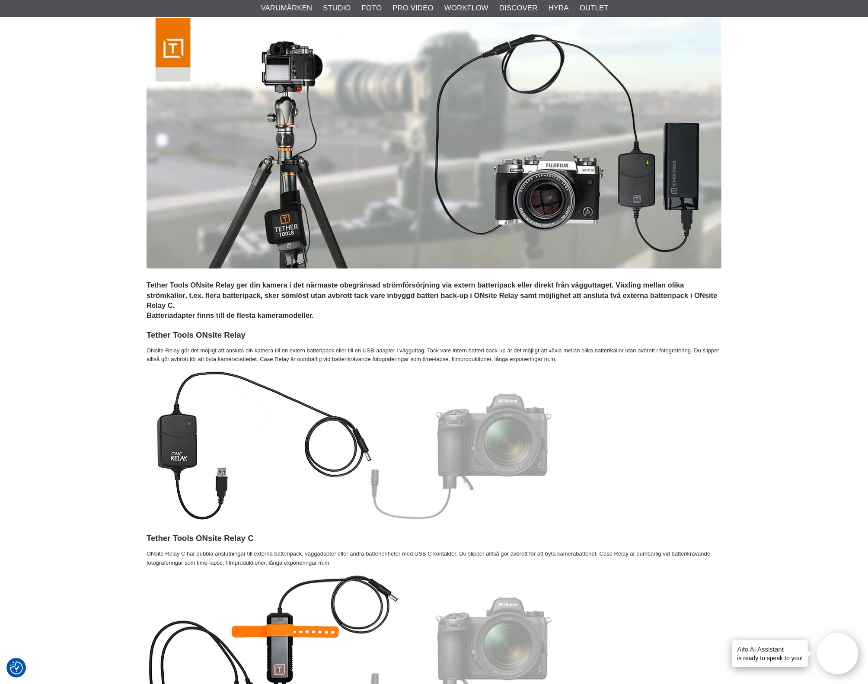
scroll to position [108, 0]
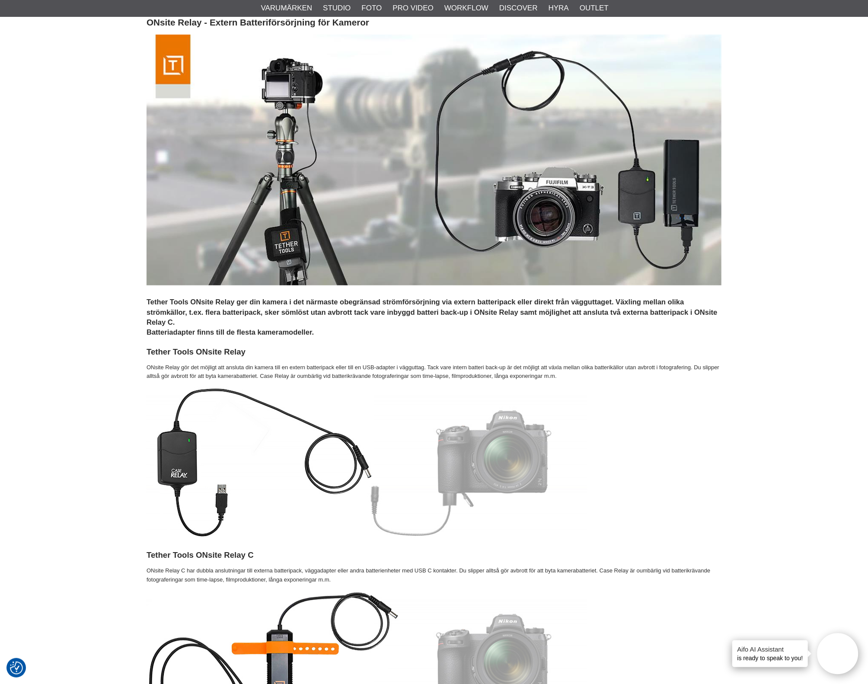
drag, startPoint x: 789, startPoint y: 304, endPoint x: 793, endPoint y: 300, distance: 5.8
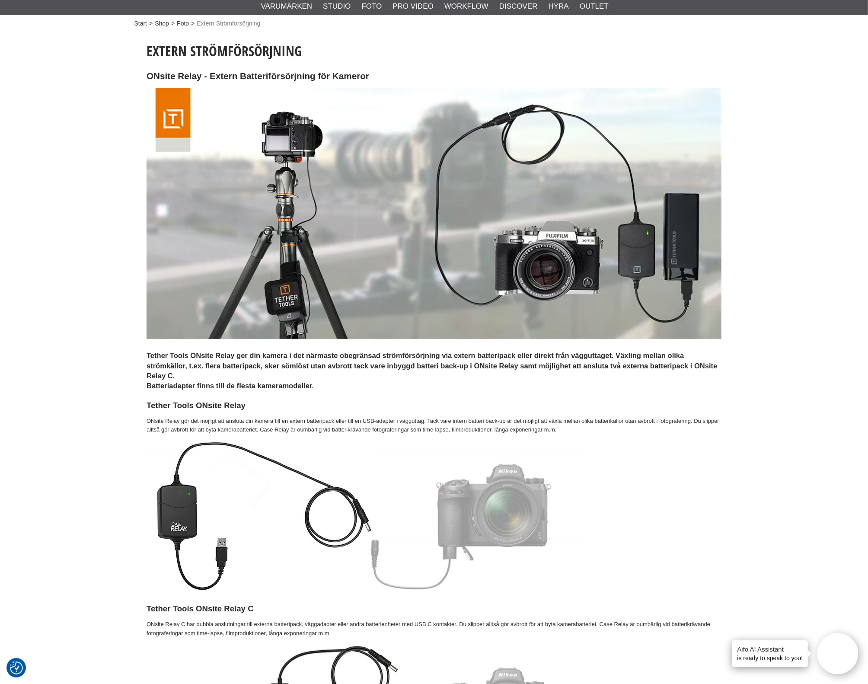
scroll to position [0, 0]
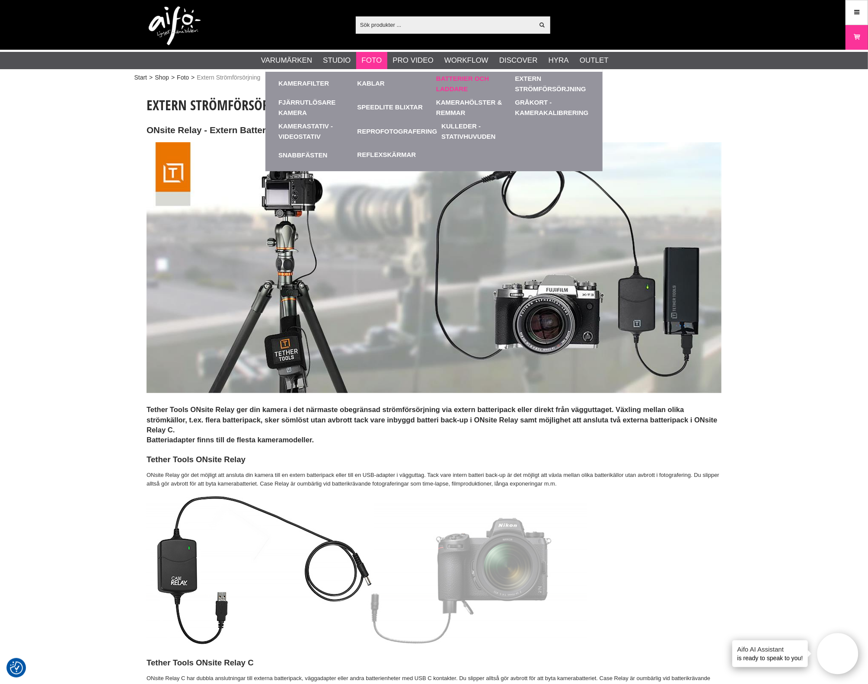
click at [456, 83] on link "Batterier och Laddare" at bounding box center [473, 84] width 75 height 24
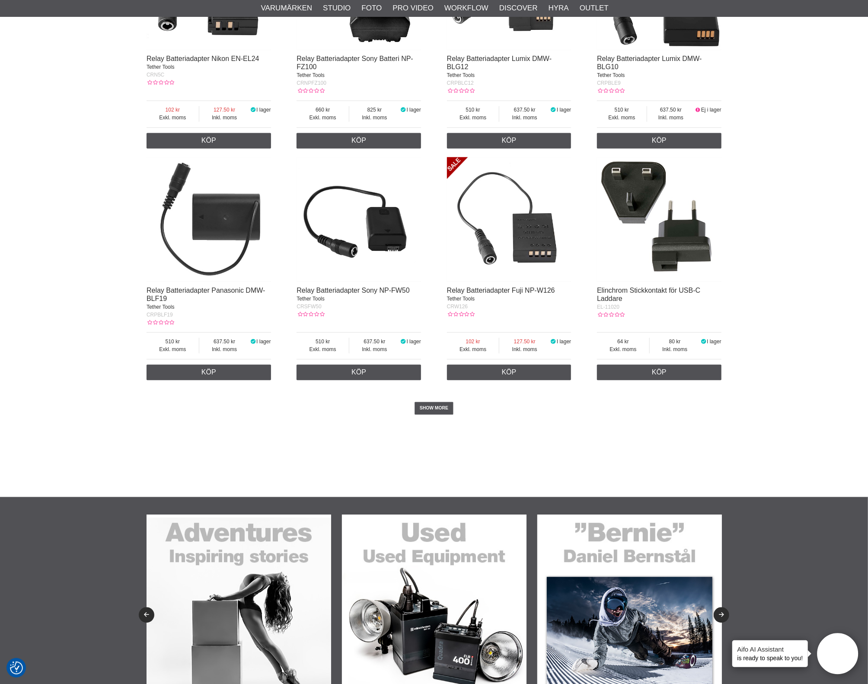
scroll to position [1135, 0]
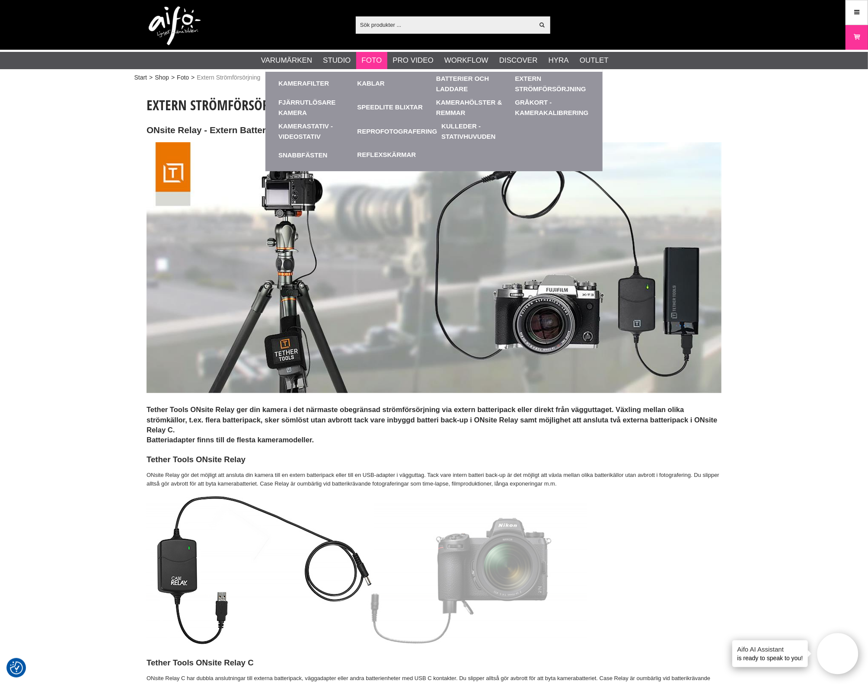
click at [528, 141] on ul "Kamerafilter Skyddsfilter Polarisationsfilter ND Filter Variabla ND-Filter Whit…" at bounding box center [434, 120] width 337 height 102
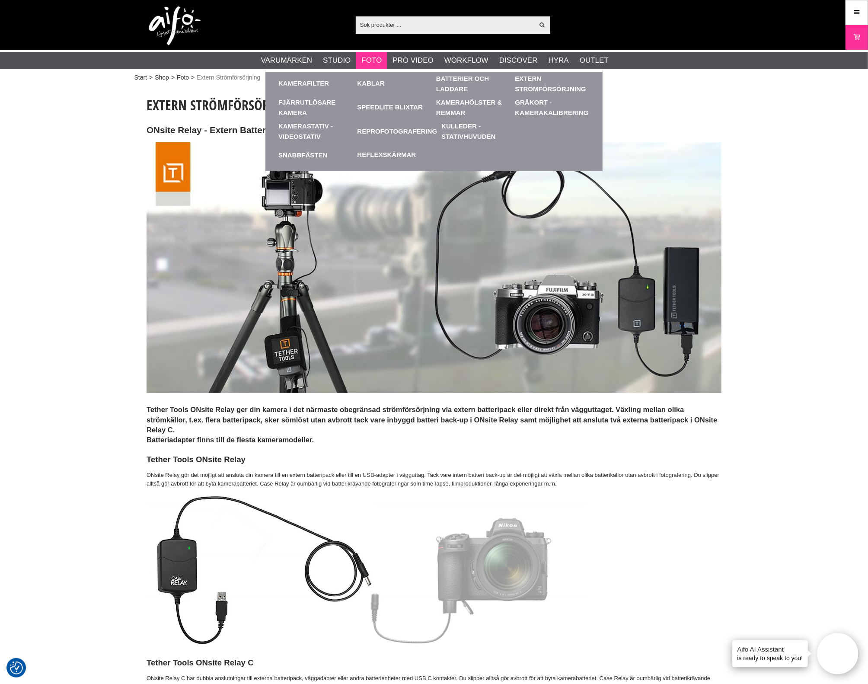
click at [387, 58] on li "Foto Kamerafilter Skyddsfilter Polarisationsfilter ND Filter Variabla ND-Filter…" at bounding box center [371, 60] width 31 height 17
click at [381, 54] on li "Foto Kamerafilter Skyddsfilter Polarisationsfilter ND Filter Variabla ND-Filter…" at bounding box center [371, 60] width 31 height 17
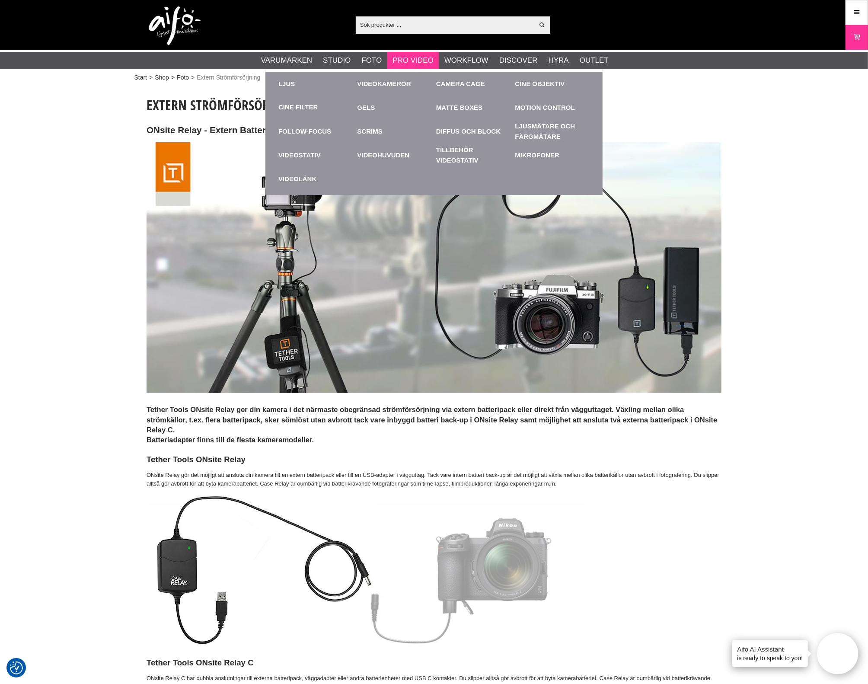
click at [391, 62] on ul "Varumärken Elinchrom Studioblixtar Kompaktblixtar D-Lite ELC ELC Pro HD Köpguid…" at bounding box center [434, 60] width 868 height 17
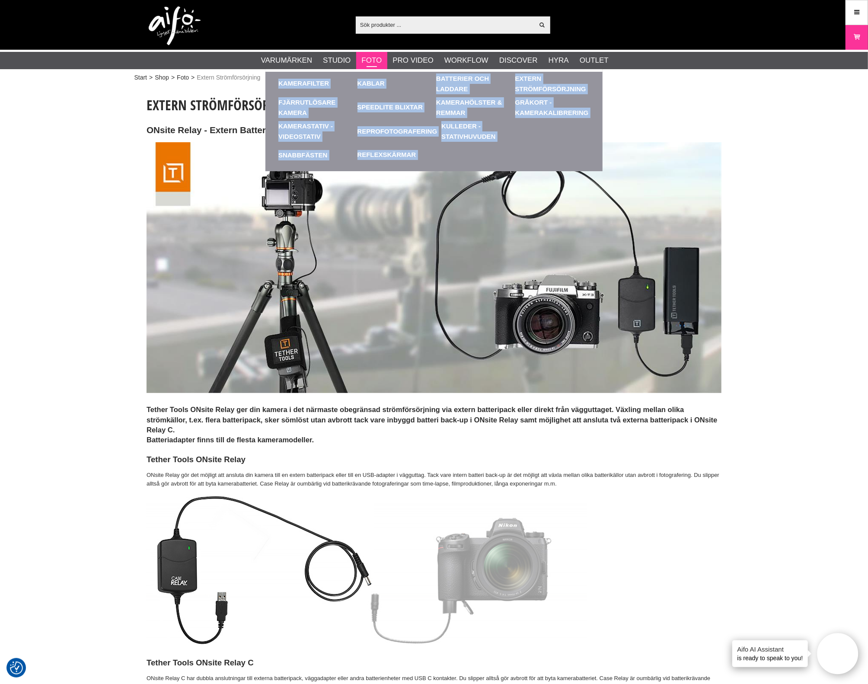
click at [373, 63] on link "Foto" at bounding box center [371, 60] width 20 height 11
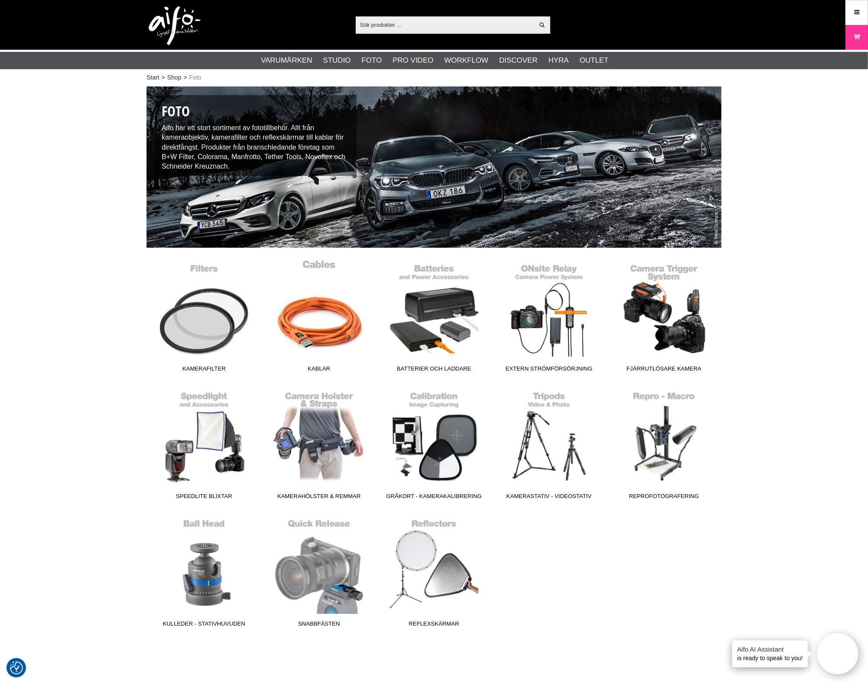
click at [319, 320] on link "Kablar" at bounding box center [319, 317] width 115 height 117
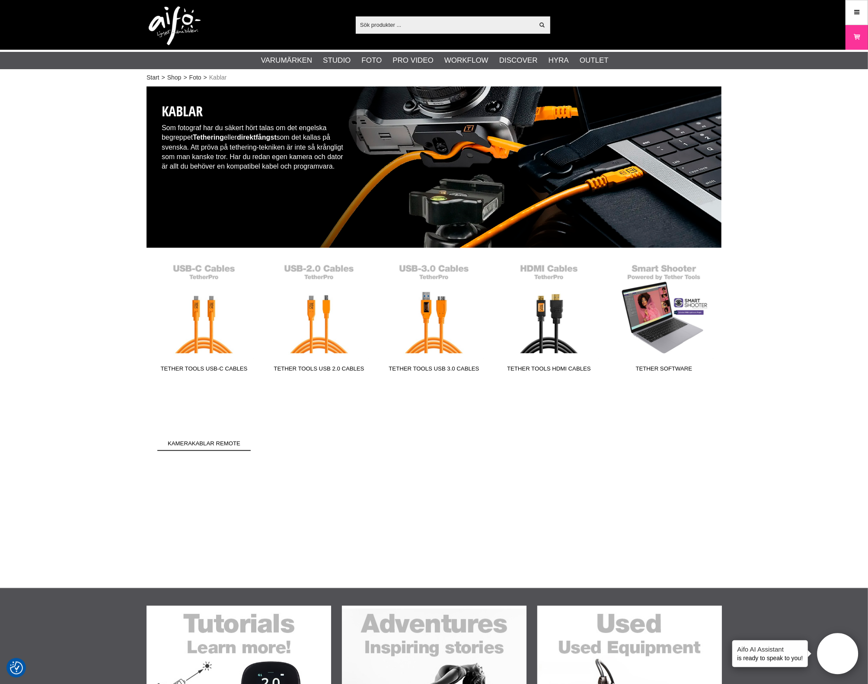
click at [201, 439] on span "Kamerakablar Remote" at bounding box center [203, 445] width 93 height 12
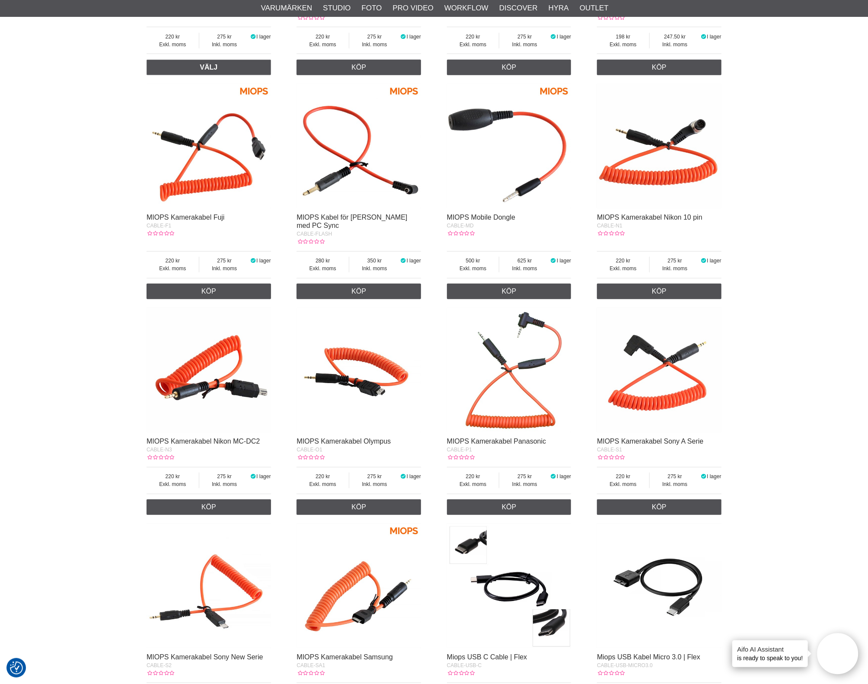
scroll to position [216, 0]
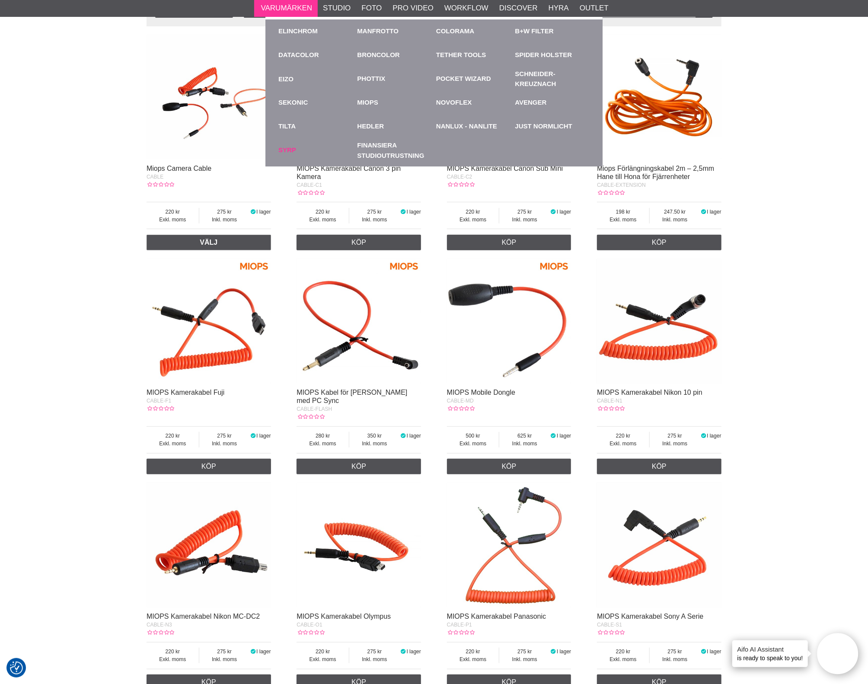
click at [291, 148] on link "Syrp" at bounding box center [287, 150] width 18 height 10
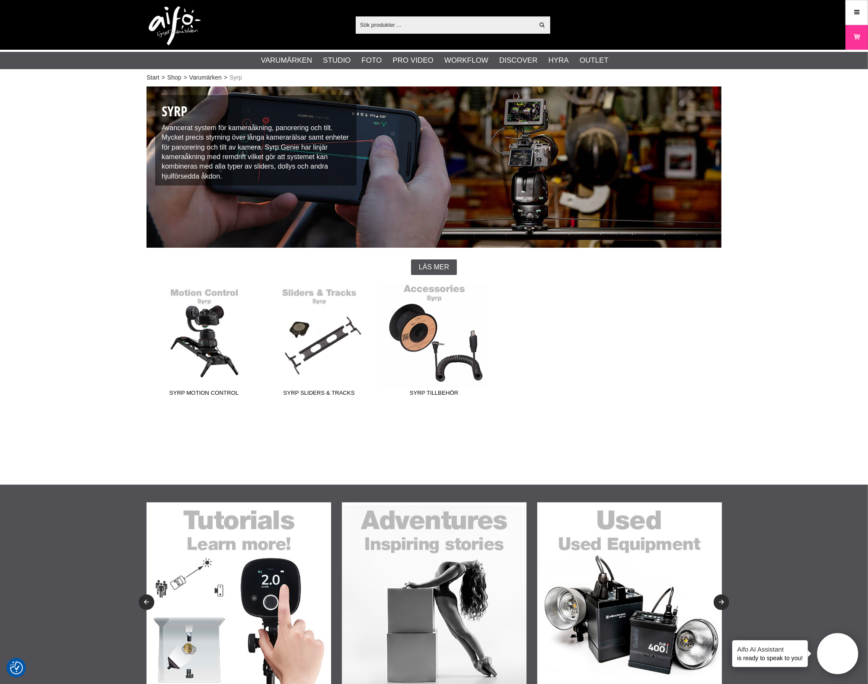
click at [438, 342] on link "Syrp Tillbehör" at bounding box center [434, 342] width 115 height 117
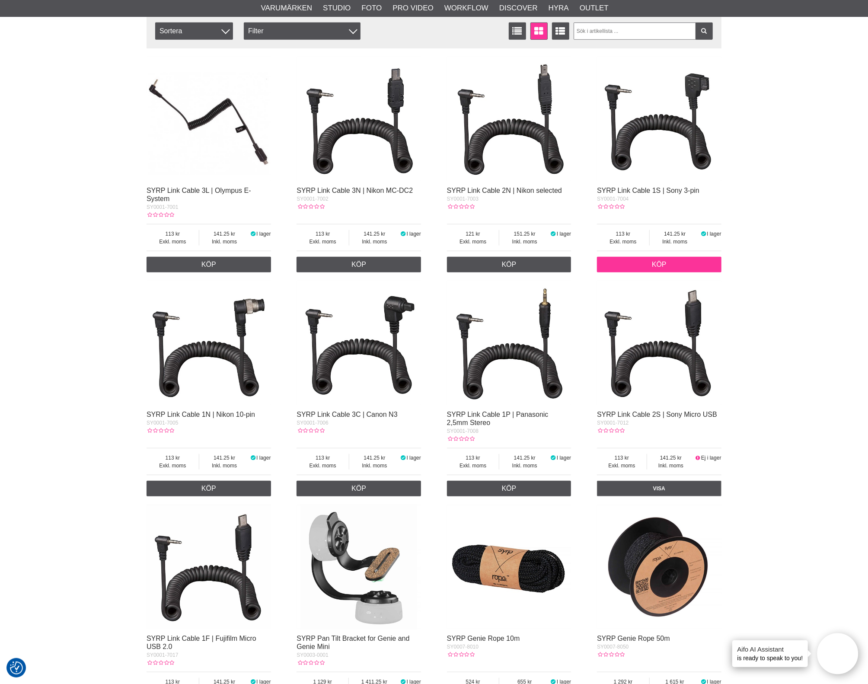
scroll to position [378, 0]
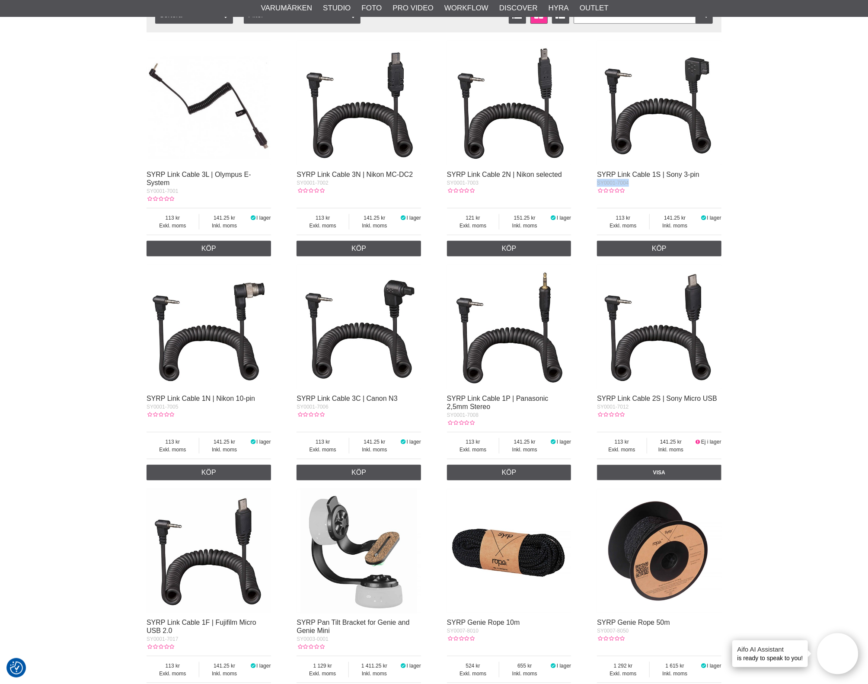
drag, startPoint x: 641, startPoint y: 185, endPoint x: 595, endPoint y: 185, distance: 46.3
click at [595, 185] on div "SYRP Link Cable 3L | Olympus E-System SY0001-7001 Exkl. moms 113 Inkl. moms 141…" at bounding box center [434, 481] width 575 height 888
copy span "SY0001-7004"
drag, startPoint x: 817, startPoint y: 441, endPoint x: 828, endPoint y: 416, distance: 26.3
click at [818, 441] on div "Start > Shop > Varumärken > Syrp > Syrp Tillbehör Syrp Tillbehör Lär mer om Syr…" at bounding box center [434, 347] width 868 height 1283
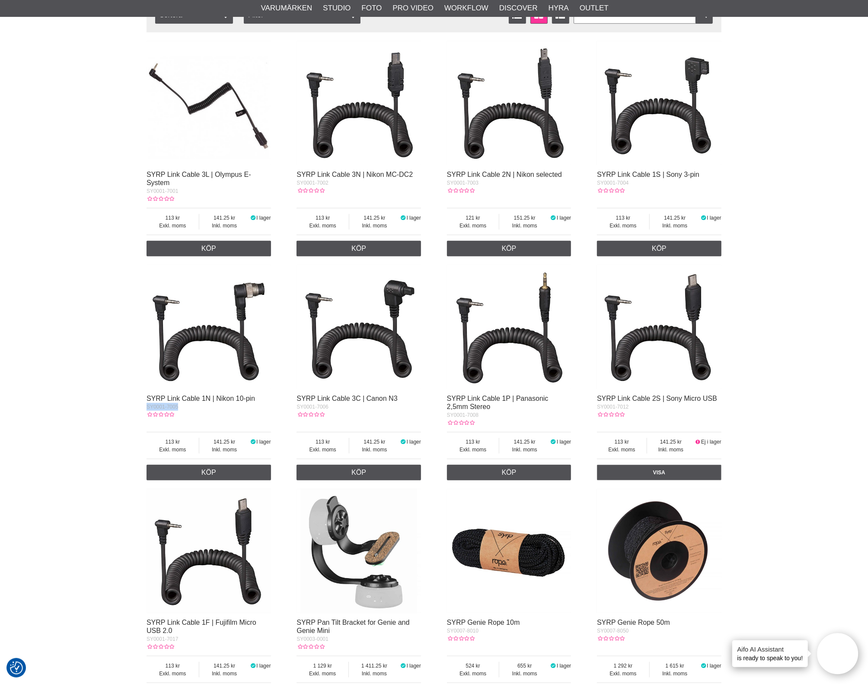
drag, startPoint x: 179, startPoint y: 411, endPoint x: 147, endPoint y: 412, distance: 32.0
click at [147, 411] on div "SY0001-7005" at bounding box center [209, 407] width 125 height 8
copy span "SY0001-7005"
drag, startPoint x: 669, startPoint y: 198, endPoint x: 634, endPoint y: 188, distance: 35.9
click at [669, 198] on div "SYRP Link Cable 1S | Sony 3-pin SY0001-7004 Exkl. moms 113 Inkl. moms 141.25 I …" at bounding box center [659, 214] width 125 height 86
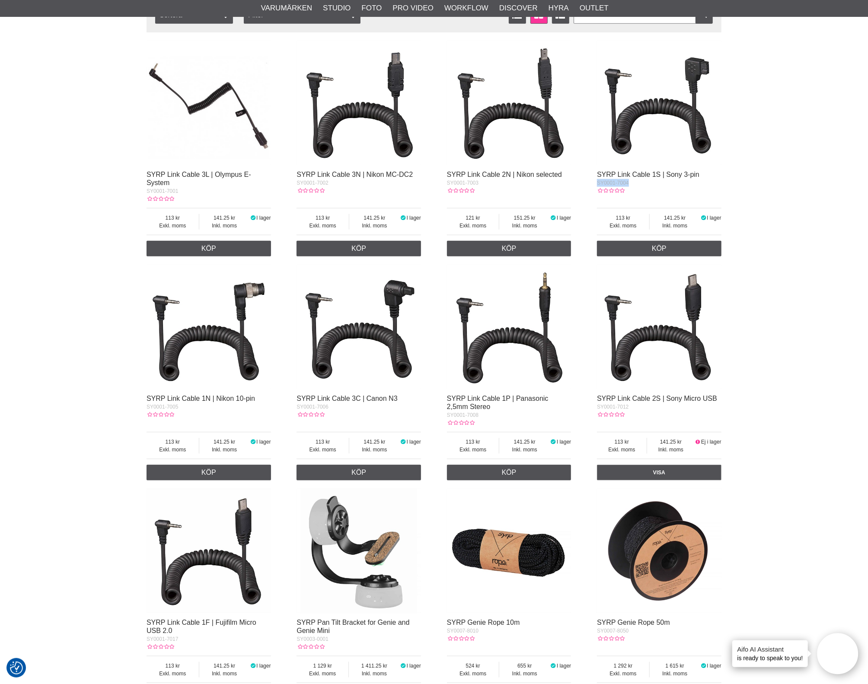
drag, startPoint x: 638, startPoint y: 183, endPoint x: 592, endPoint y: 181, distance: 45.5
click at [592, 181] on div "SYRP Link Cable 3L | Olympus E-System SY0001-7001 Exkl. moms 113 Inkl. moms 141…" at bounding box center [434, 481] width 575 height 888
copy span "SY0001-7004"
click at [845, 255] on div "Start > Shop > Varumärken > Syrp > Syrp Tillbehör Syrp Tillbehör Lär mer om Syr…" at bounding box center [434, 347] width 868 height 1283
drag, startPoint x: 334, startPoint y: 409, endPoint x: 298, endPoint y: 408, distance: 36.4
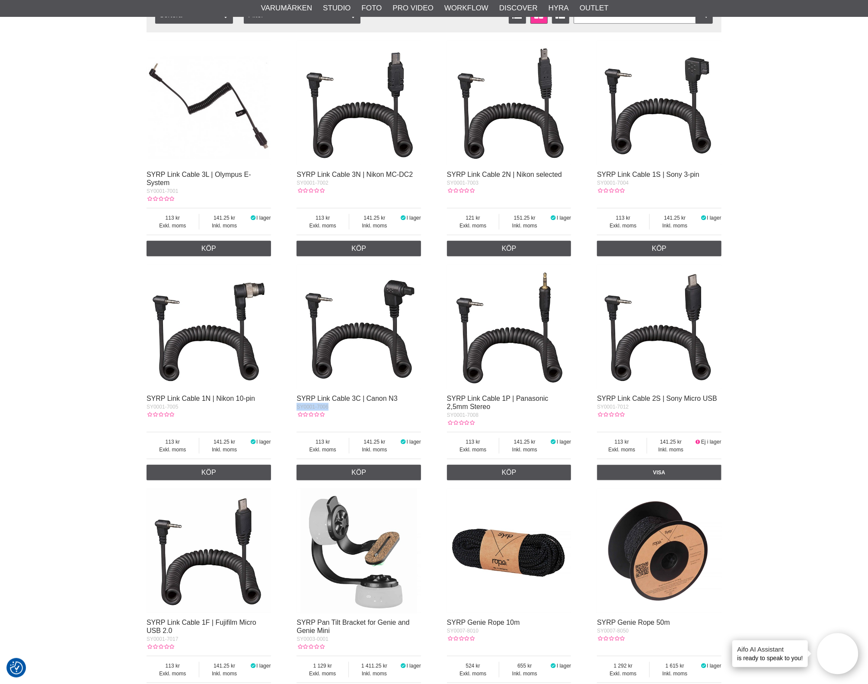
click at [298, 408] on div "SY0001-7006" at bounding box center [359, 407] width 125 height 8
copy span "SY0001-7006"
click at [757, 389] on div "Start > Shop > Varumärken > Syrp > Syrp Tillbehör Syrp Tillbehör Lär mer om Syr…" at bounding box center [434, 347] width 868 height 1283
drag, startPoint x: 490, startPoint y: 419, endPoint x: 448, endPoint y: 416, distance: 42.0
click at [448, 416] on div "SY0001-7008" at bounding box center [509, 415] width 125 height 8
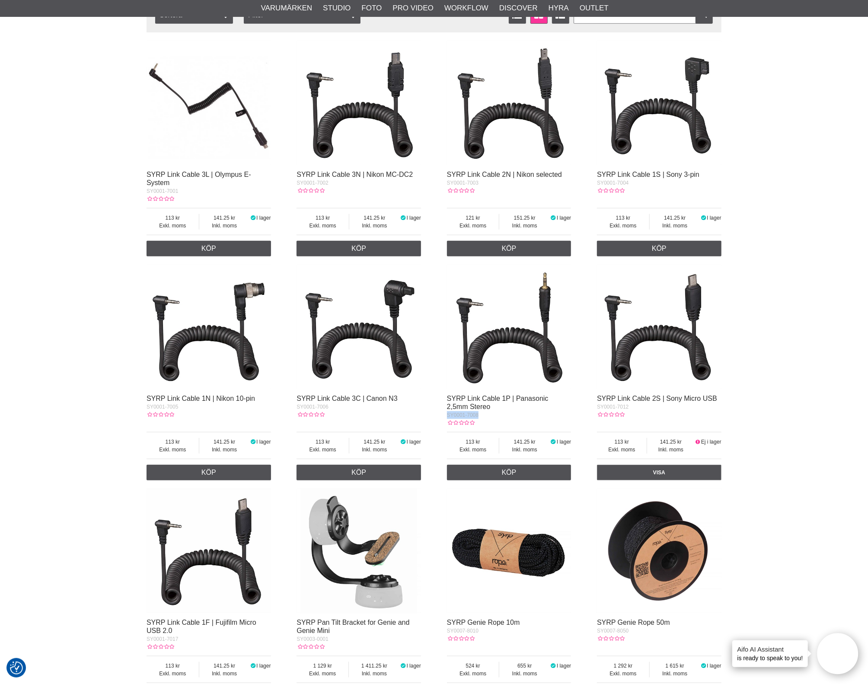
copy span "SY0001-7008"
click at [800, 392] on div "Start > Shop > Varumärken > Syrp > Syrp Tillbehör Syrp Tillbehör Lär mer om Syr…" at bounding box center [434, 347] width 868 height 1283
click at [744, 418] on div "Start > Shop > Varumärken > Syrp > Syrp Tillbehör Syrp Tillbehör Lär mer om Syr…" at bounding box center [434, 347] width 868 height 1283
drag, startPoint x: 641, startPoint y: 419, endPoint x: 593, endPoint y: 414, distance: 48.3
click at [593, 414] on div "SYRP Link Cable 3L | Olympus E-System SY0001-7001 Exkl. moms 113 Inkl. moms 141…" at bounding box center [434, 481] width 575 height 888
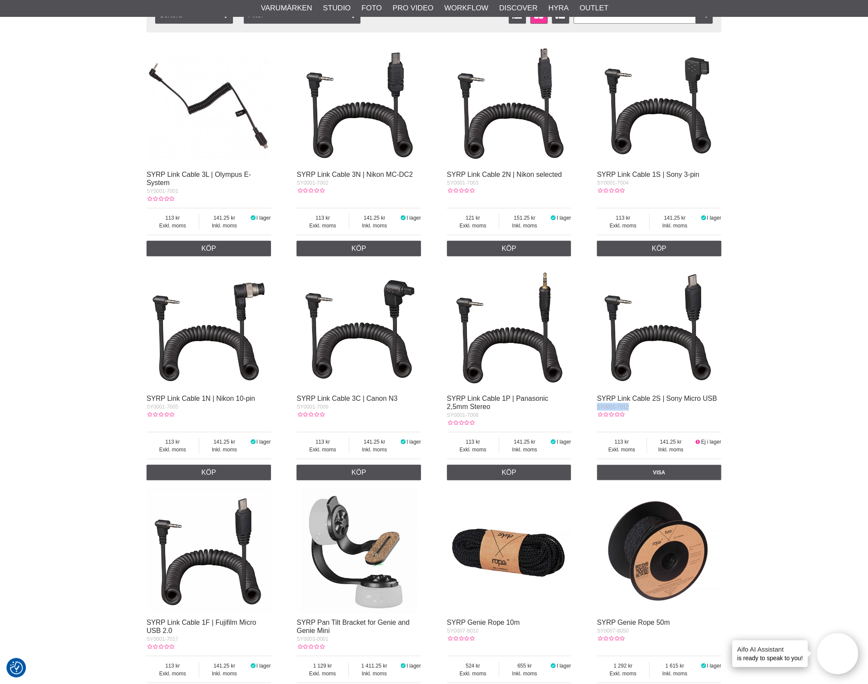
copy span "SY0001-7012"
click at [805, 425] on div "Start > Shop > Varumärken > Syrp > Syrp Tillbehör Syrp Tillbehör Lär mer om Syr…" at bounding box center [434, 347] width 868 height 1283
click at [764, 438] on div "Start > Shop > Varumärken > Syrp > Syrp Tillbehör Syrp Tillbehör Lär mer om Syr…" at bounding box center [434, 347] width 868 height 1283
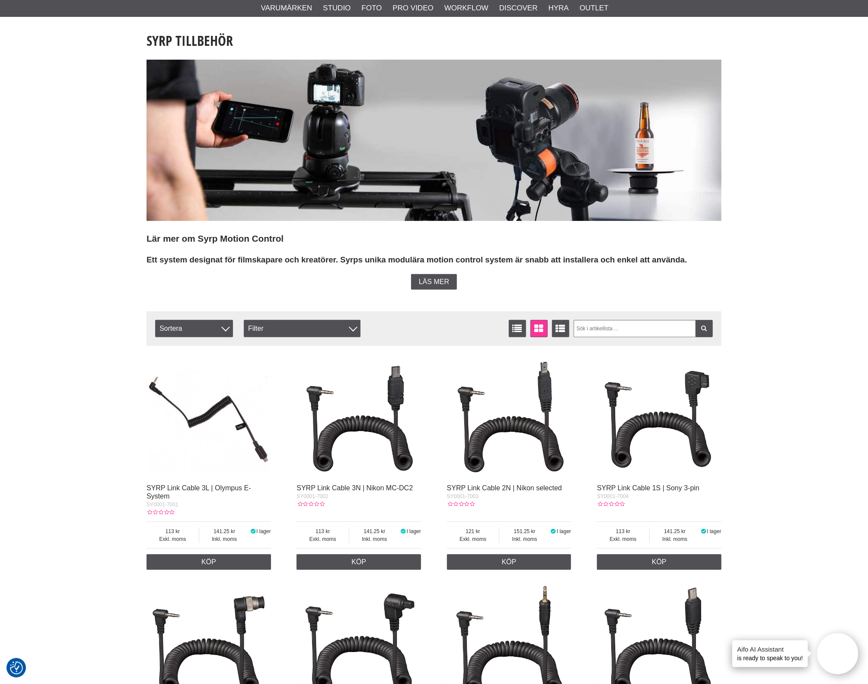
scroll to position [54, 0]
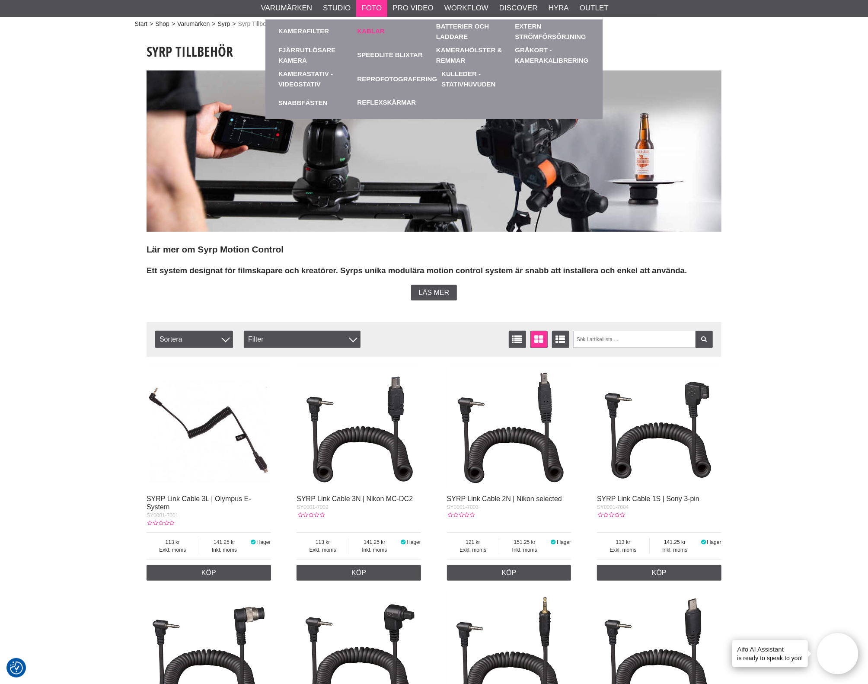
click at [363, 31] on link "Kablar" at bounding box center [371, 31] width 27 height 10
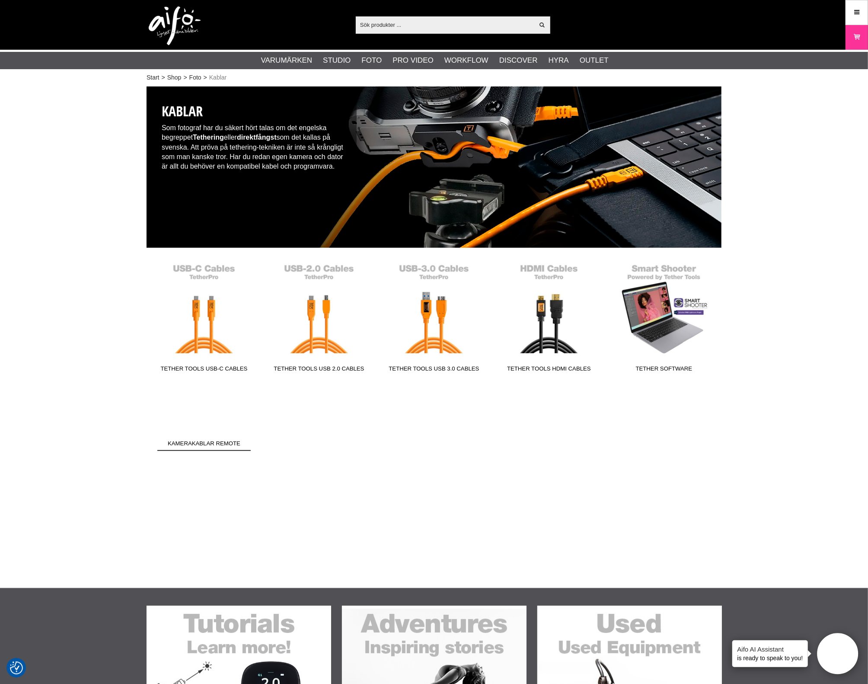
click at [188, 449] on span "Kamerakablar Remote" at bounding box center [203, 445] width 93 height 12
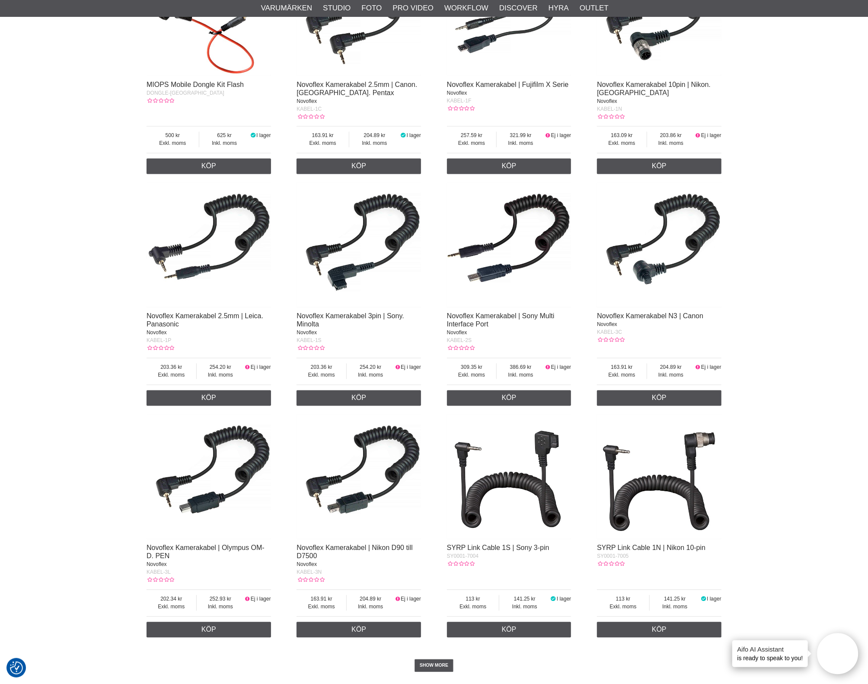
scroll to position [1351, 0]
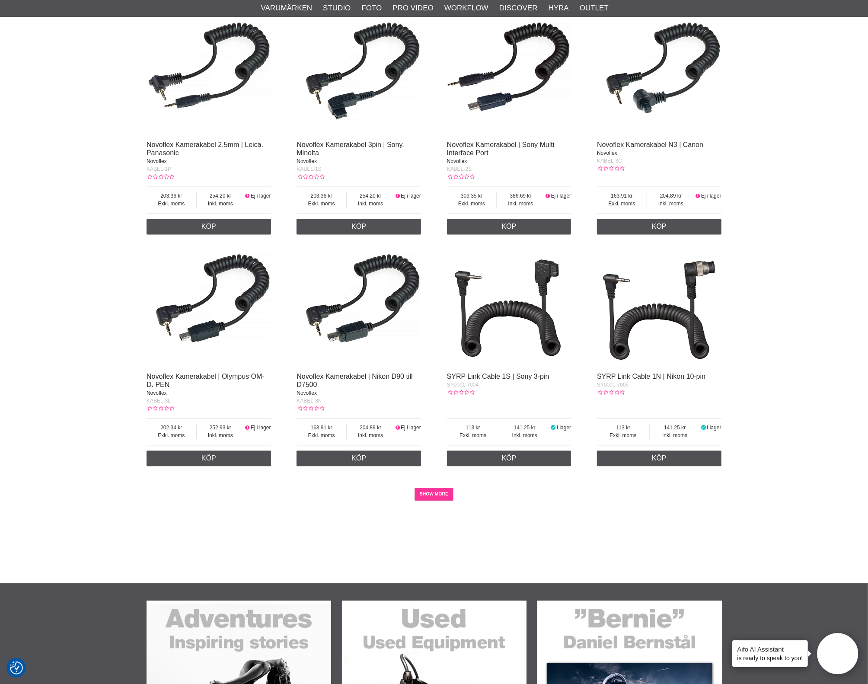
click at [430, 500] on link "SHOW MORE" at bounding box center [434, 494] width 39 height 13
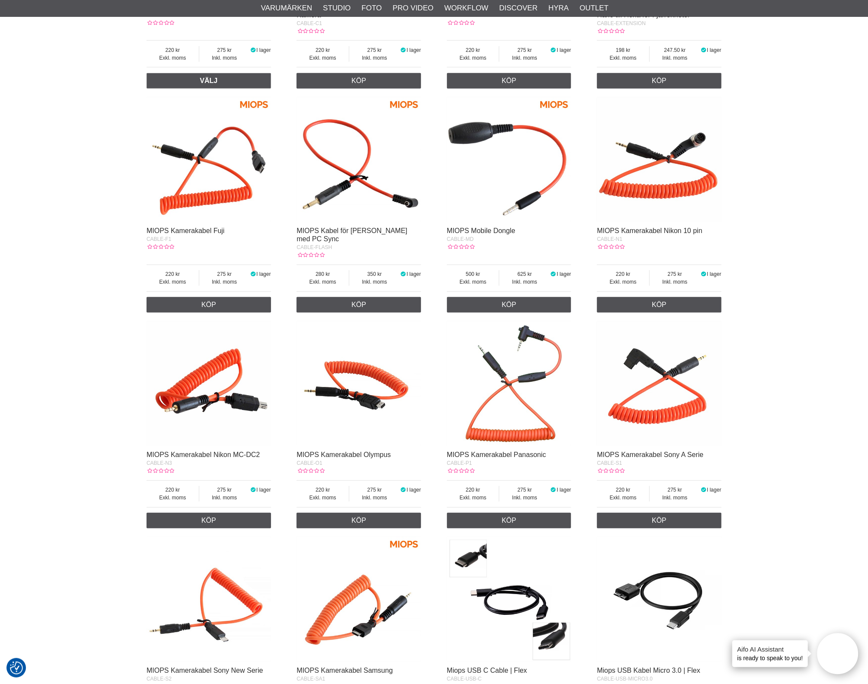
scroll to position [0, 0]
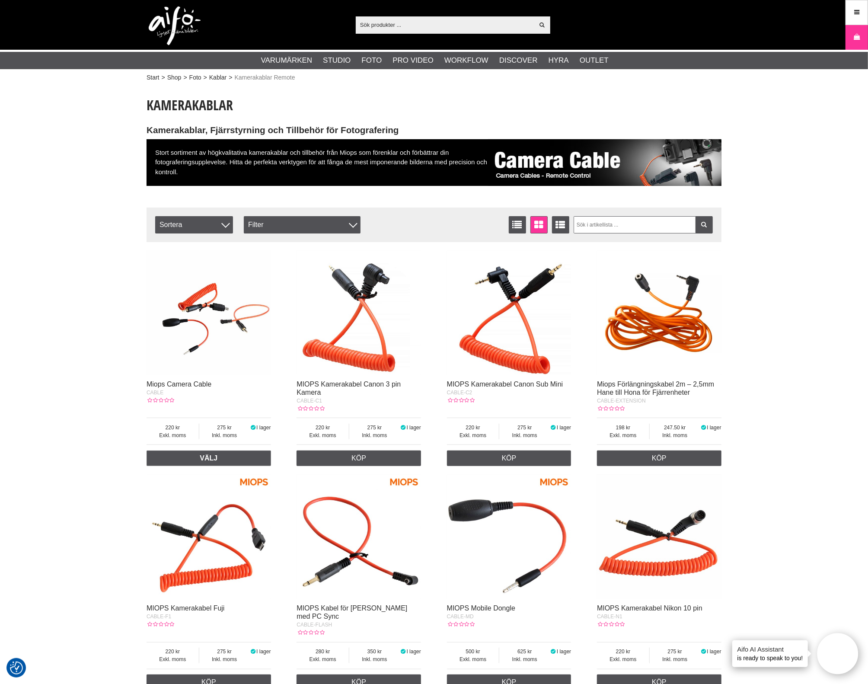
click at [227, 76] on link "Kablar" at bounding box center [217, 77] width 17 height 9
